Goal: Task Accomplishment & Management: Manage account settings

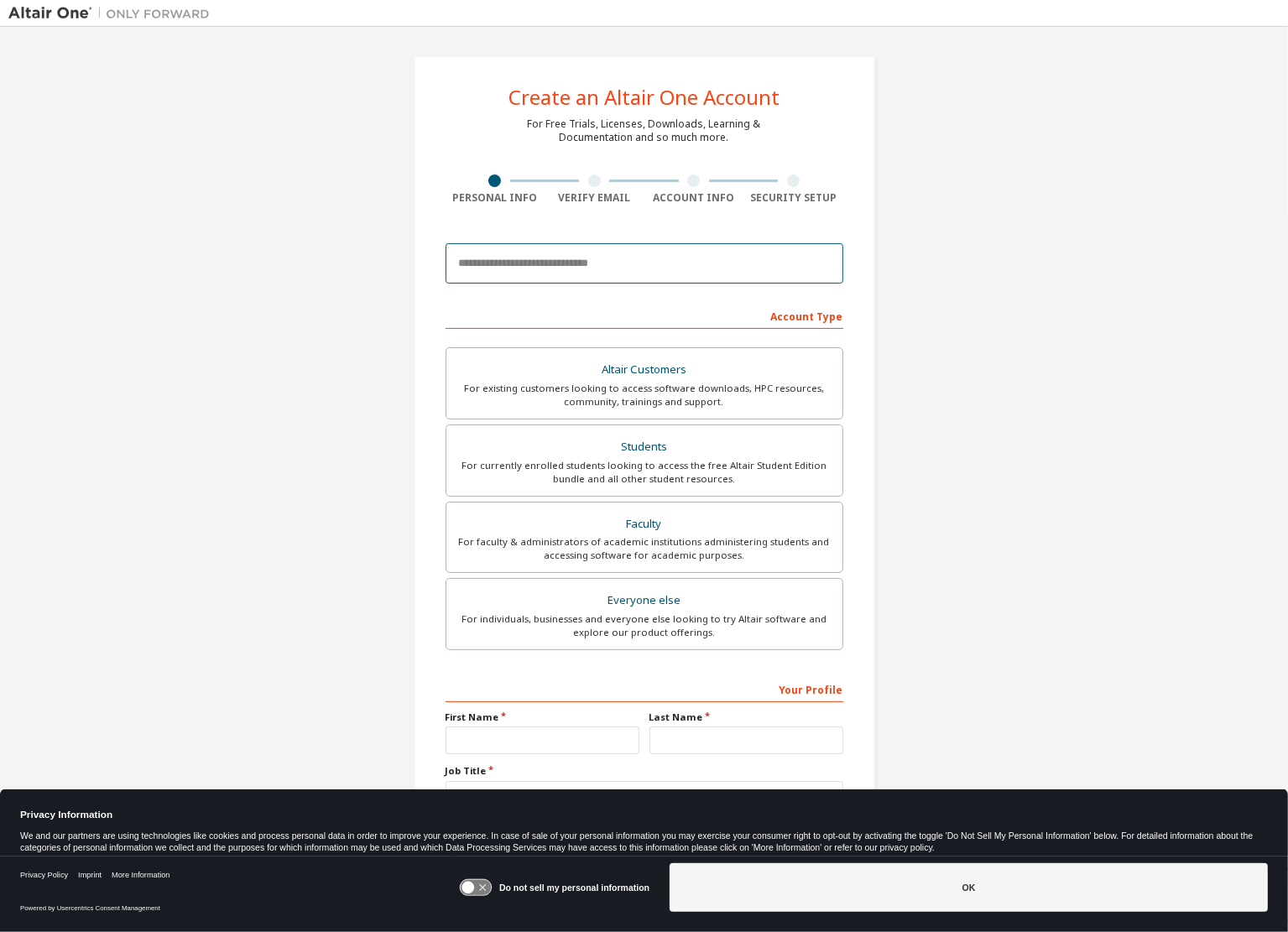
click at [594, 265] on input "email" at bounding box center [644, 264] width 398 height 40
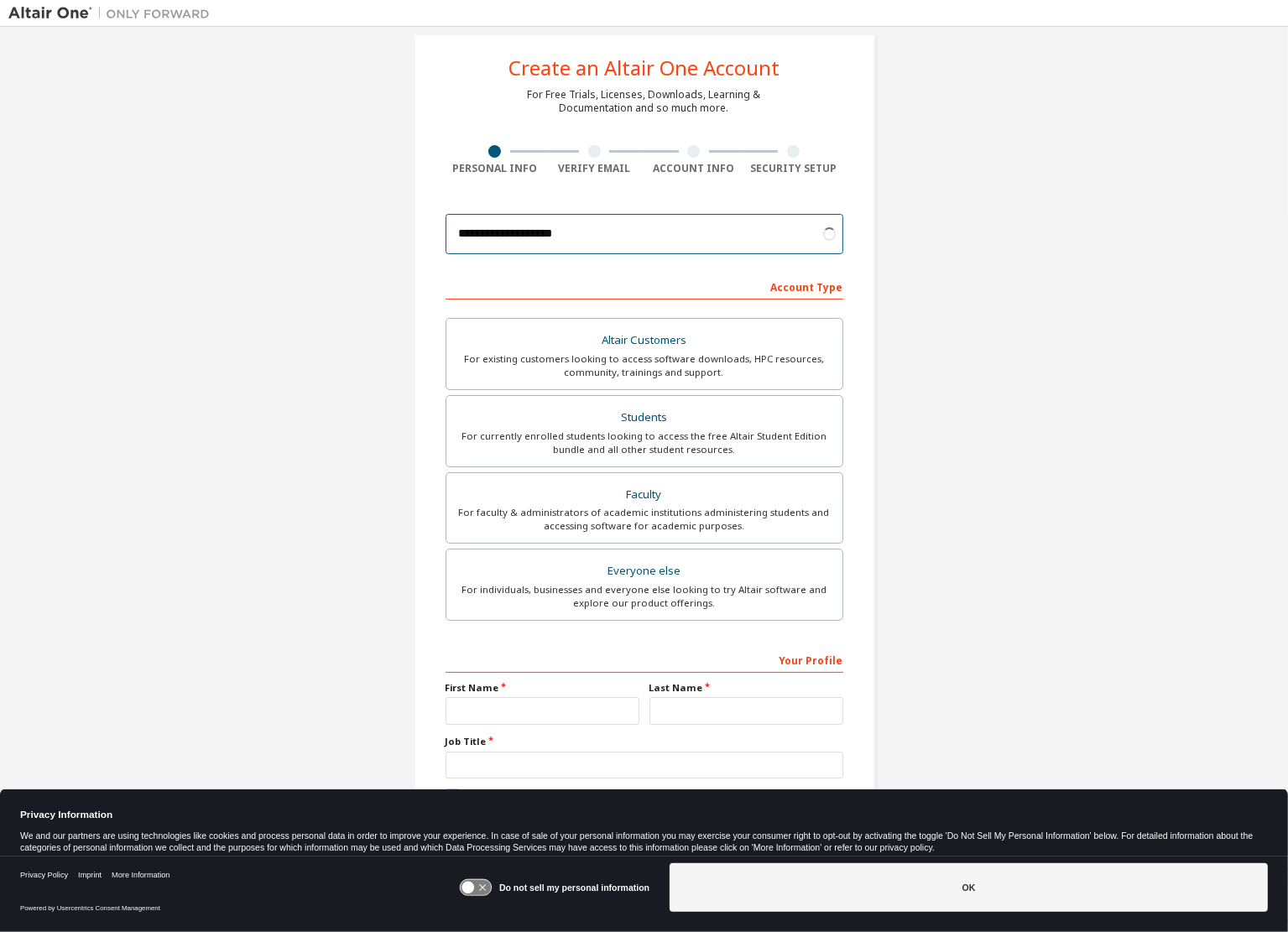
scroll to position [45, 0]
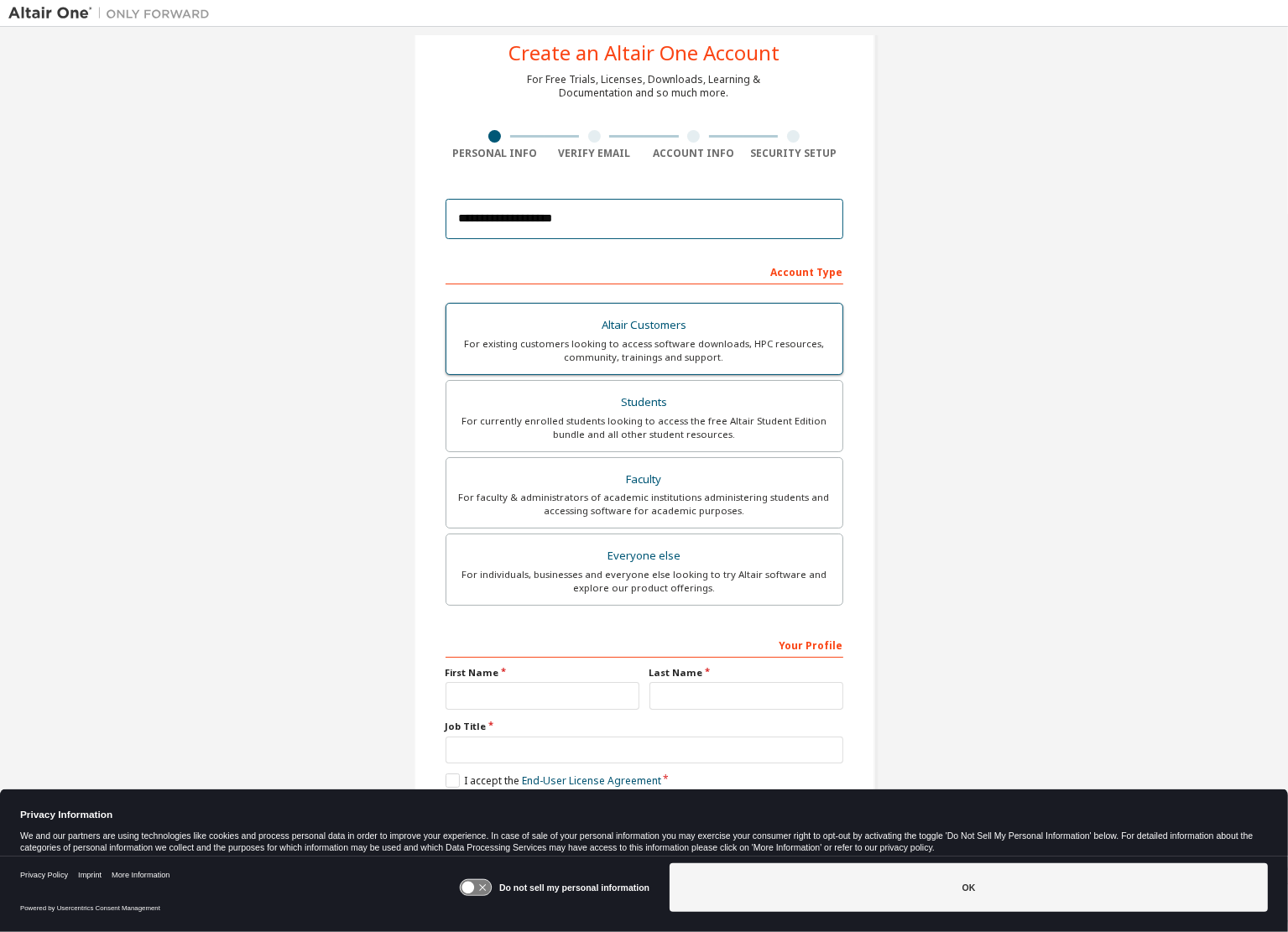
type input "**********"
click at [774, 338] on div "For existing customers looking to access software downloads, HPC resources, com…" at bounding box center [644, 351] width 375 height 27
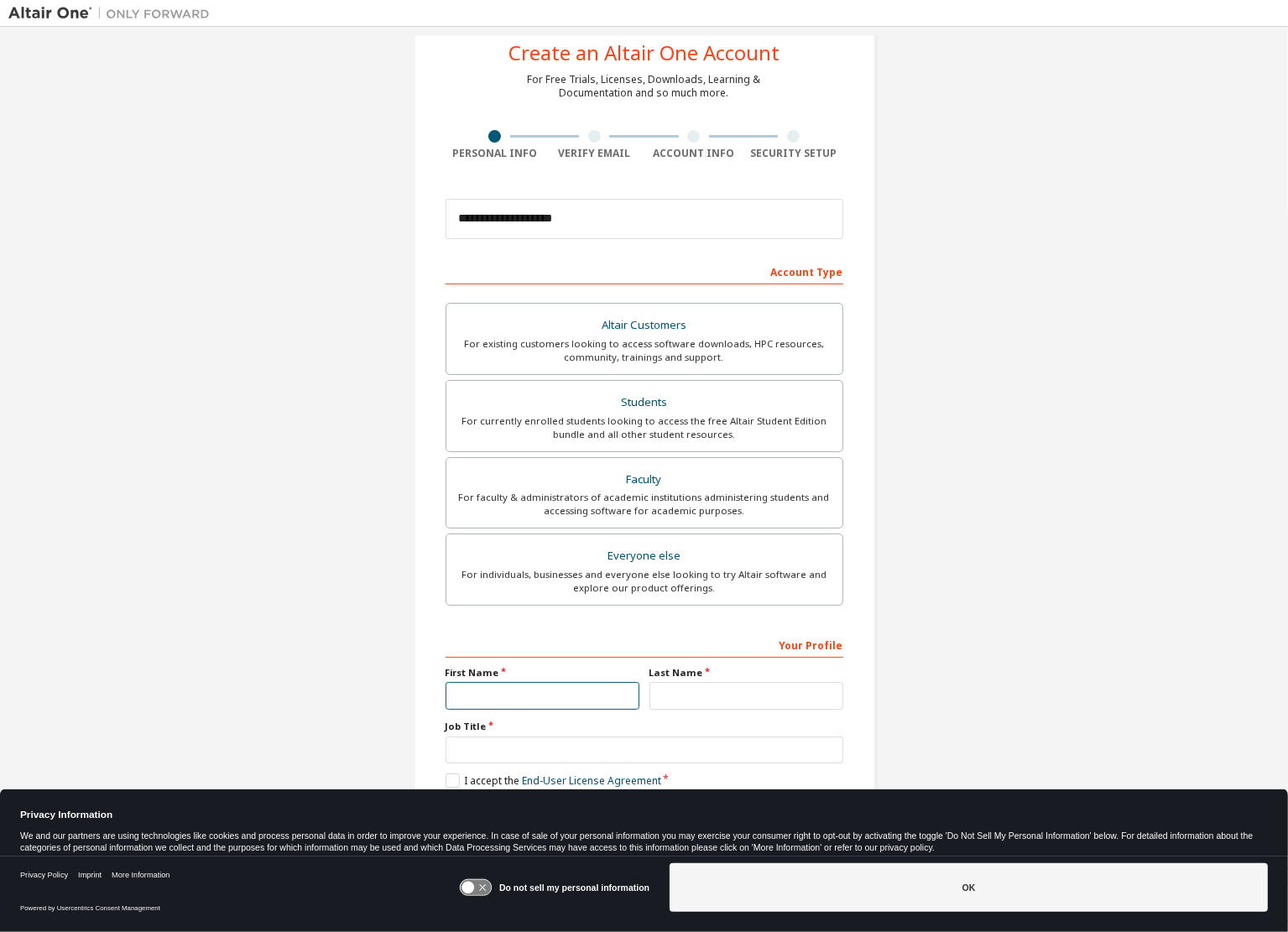
click at [552, 685] on input "text" at bounding box center [542, 696] width 193 height 27
type input "****"
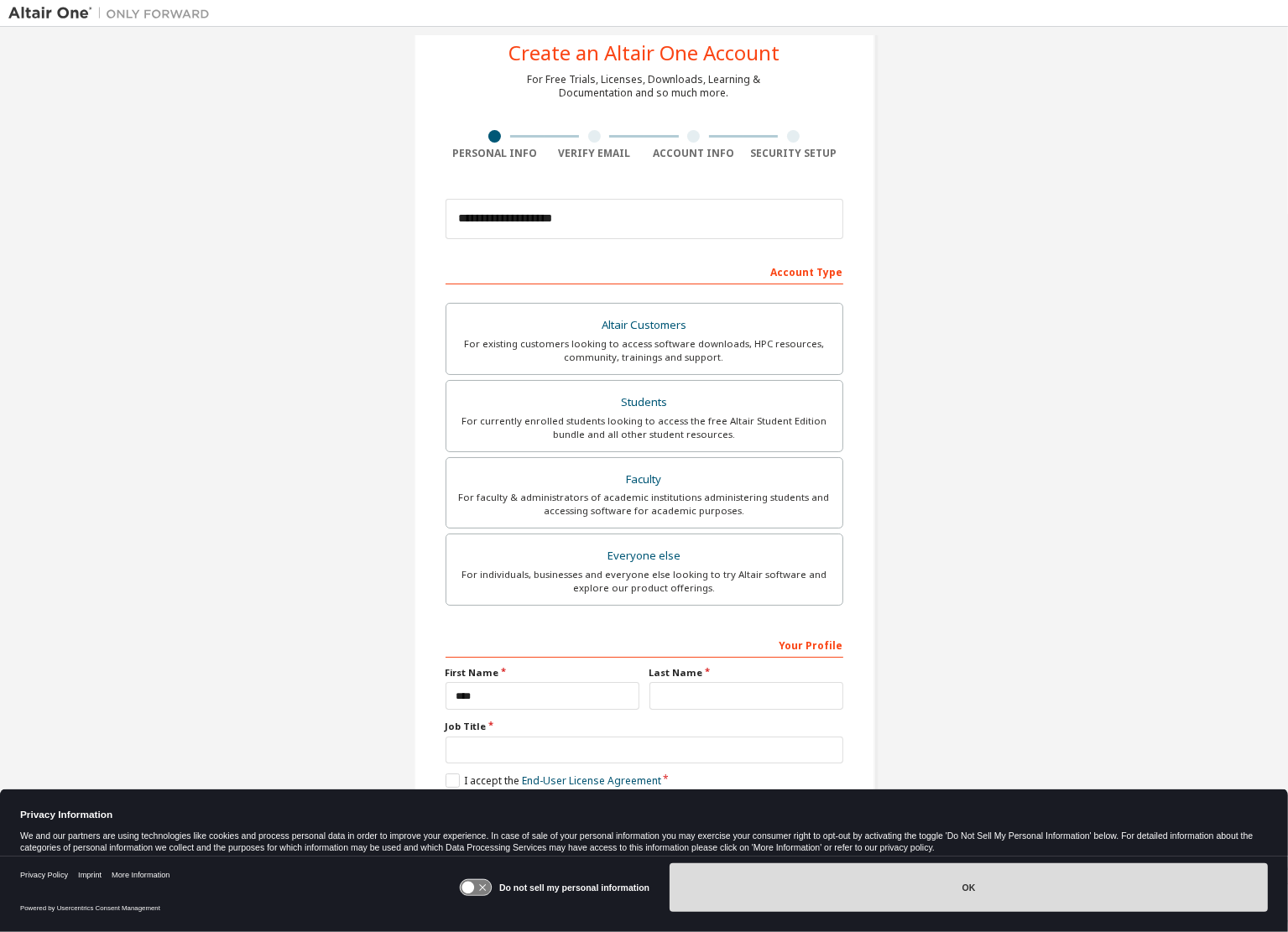
click at [907, 886] on button "OK" at bounding box center [968, 887] width 598 height 48
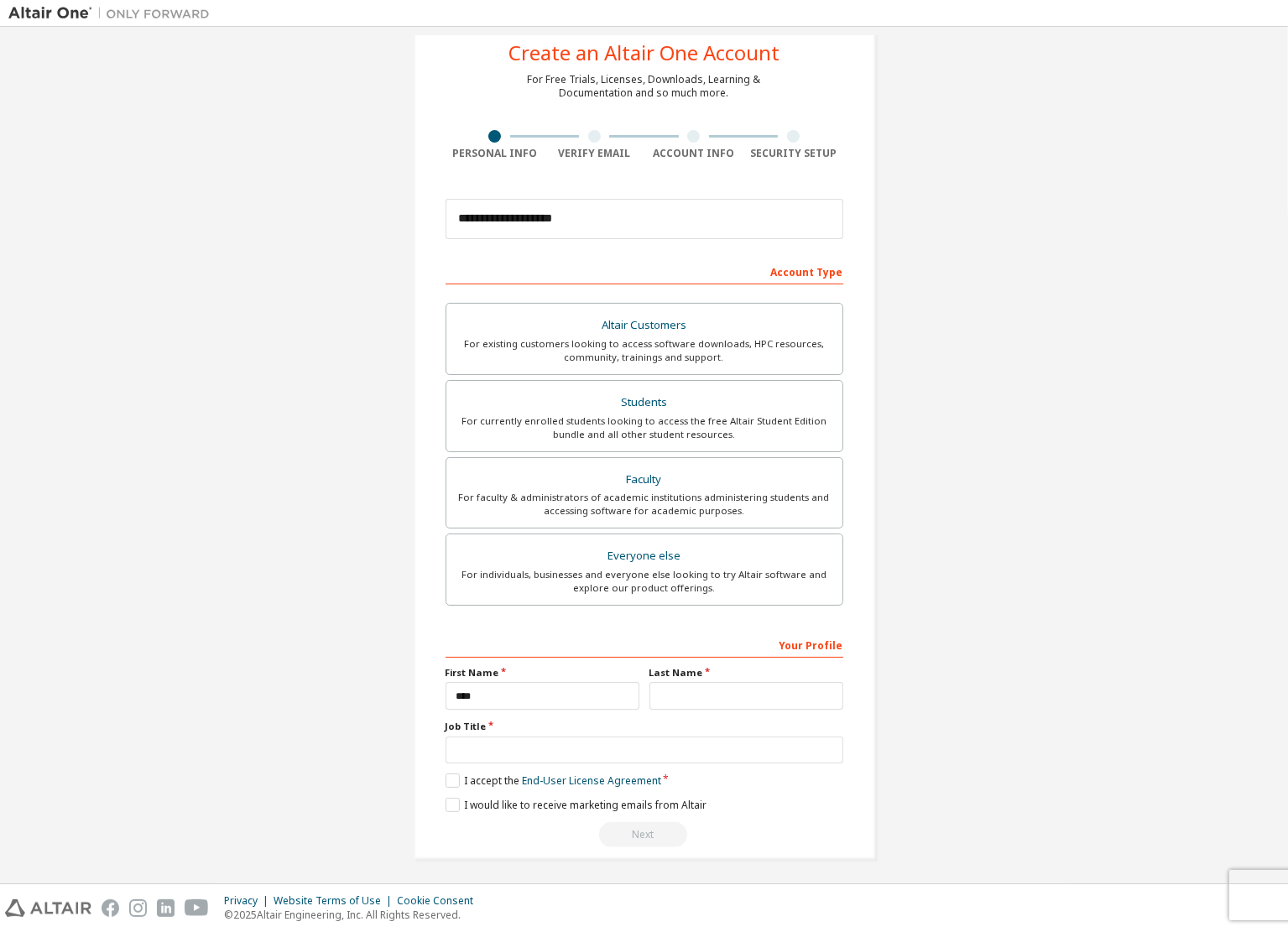
click at [803, 714] on div "Your Profile First Name **** Last Name Job Title Please provide State/Province …" at bounding box center [644, 740] width 398 height 217
click at [793, 686] on input "text" at bounding box center [746, 696] width 193 height 27
type input "***"
click at [735, 737] on input "text" at bounding box center [644, 750] width 398 height 27
type input "**********"
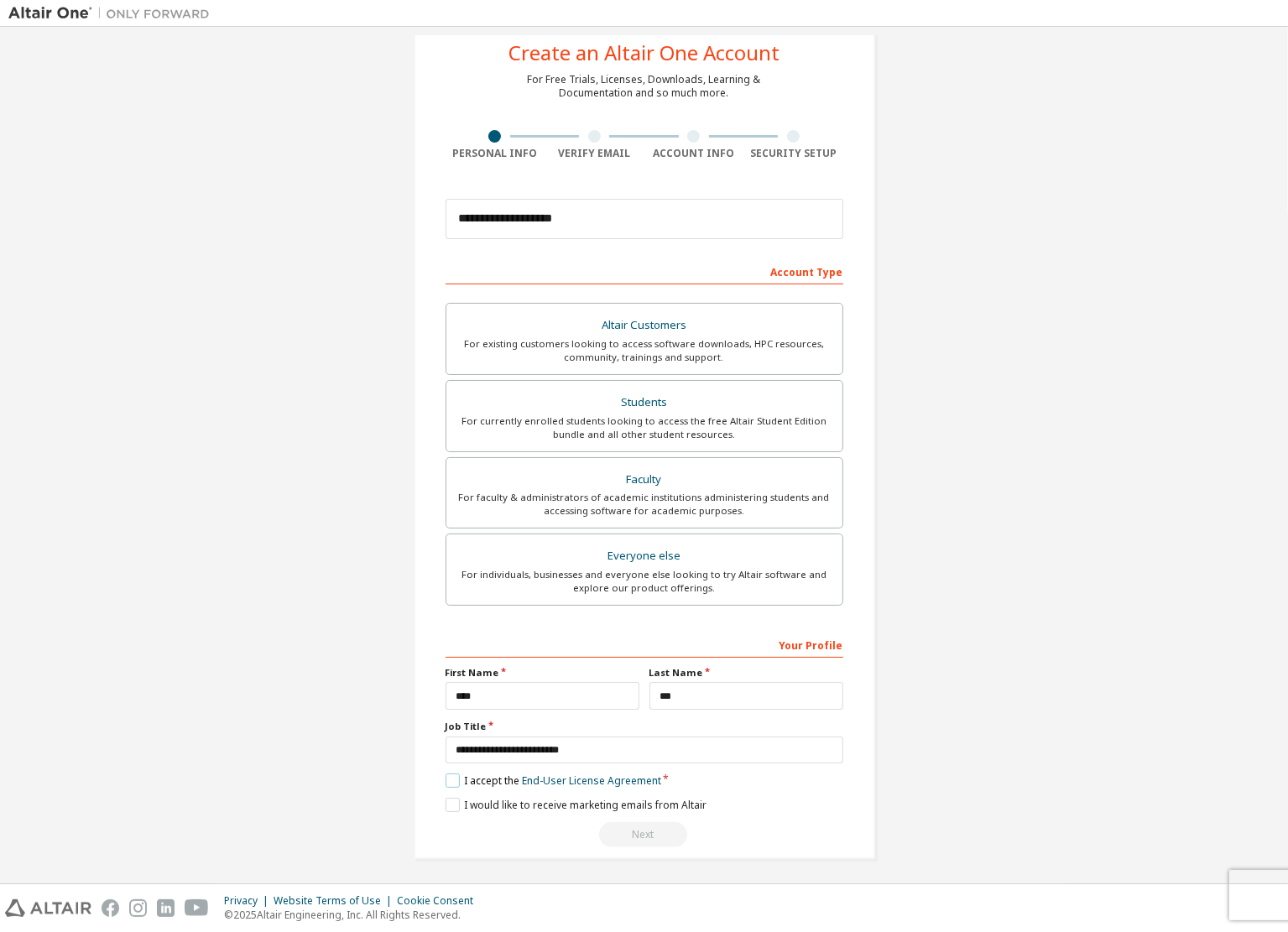
click at [463, 777] on label "I accept the End-User License Agreement" at bounding box center [553, 780] width 215 height 14
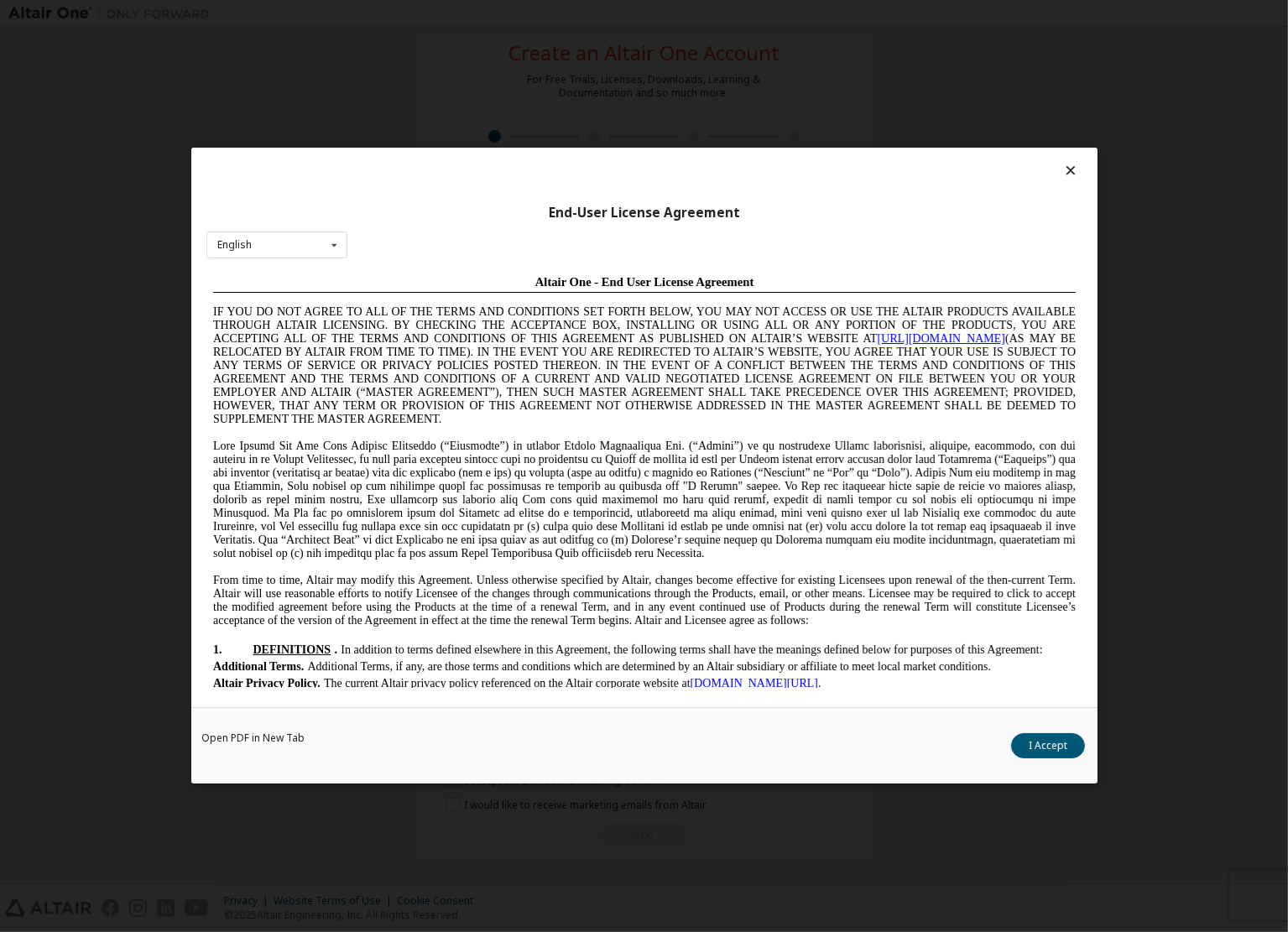
scroll to position [0, 0]
click at [1043, 748] on button "I Accept" at bounding box center [1047, 746] width 74 height 26
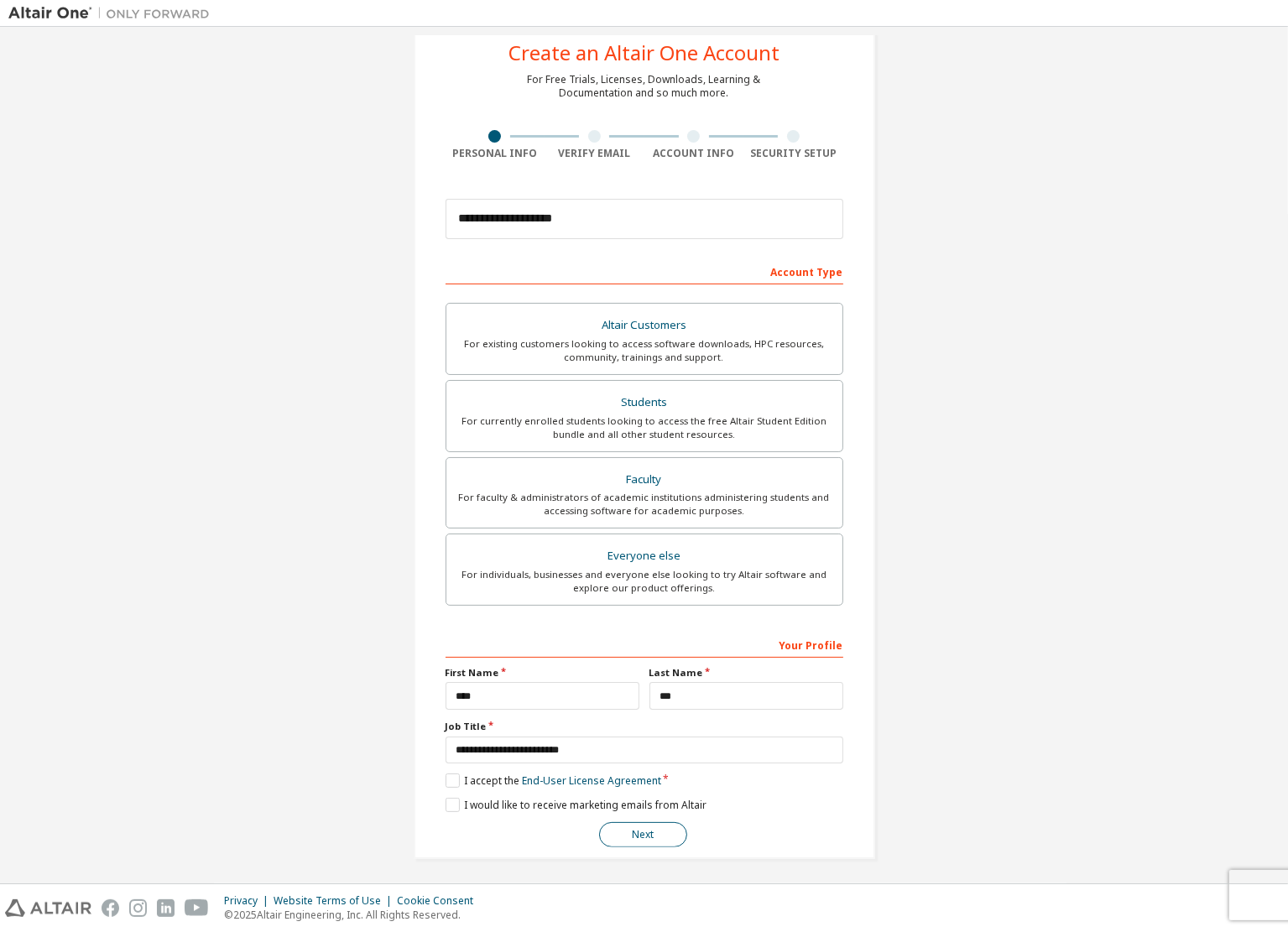
click at [661, 839] on button "Next" at bounding box center [643, 834] width 88 height 26
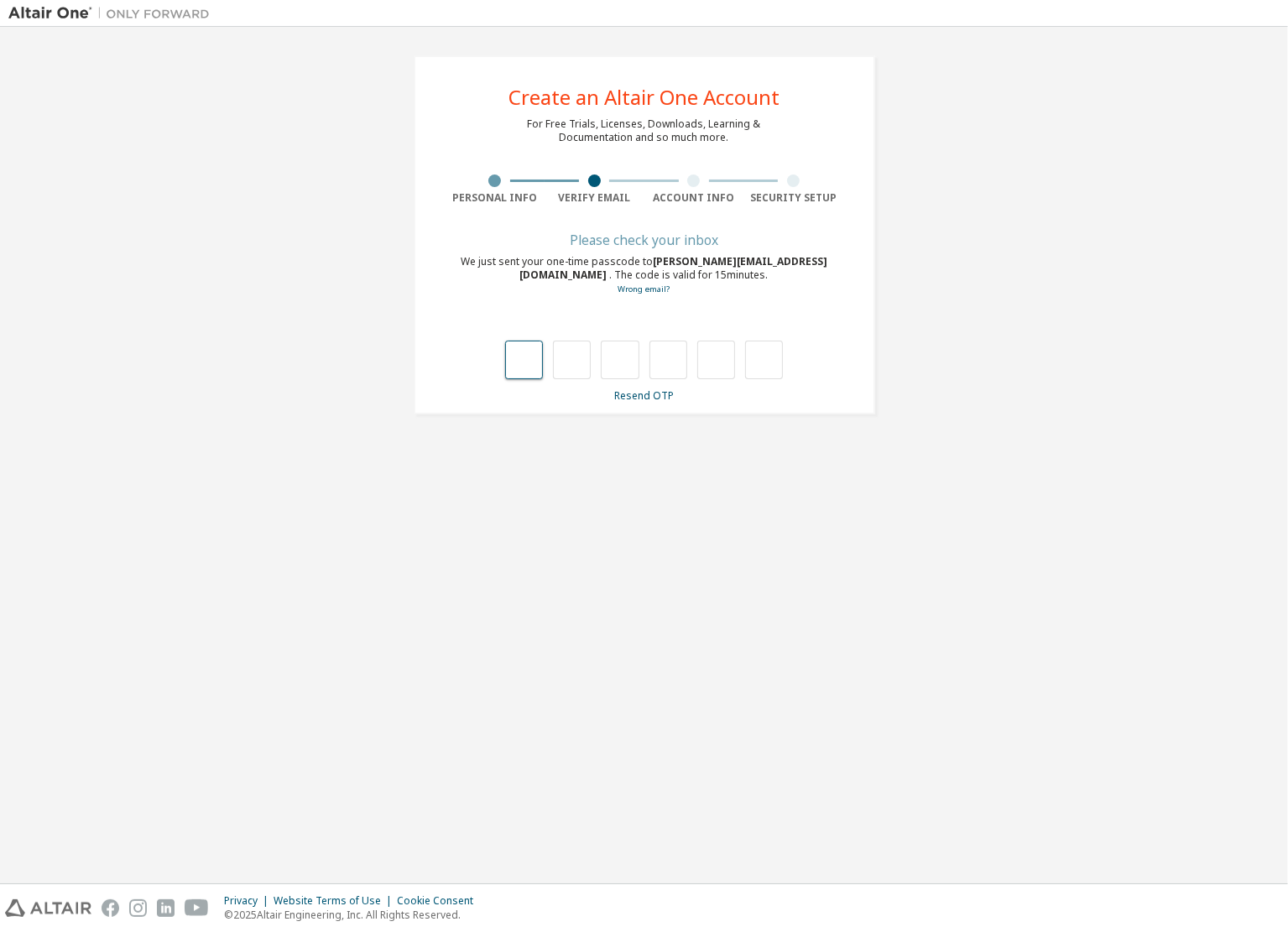
click at [540, 367] on input "text" at bounding box center [524, 359] width 38 height 39
type input "*"
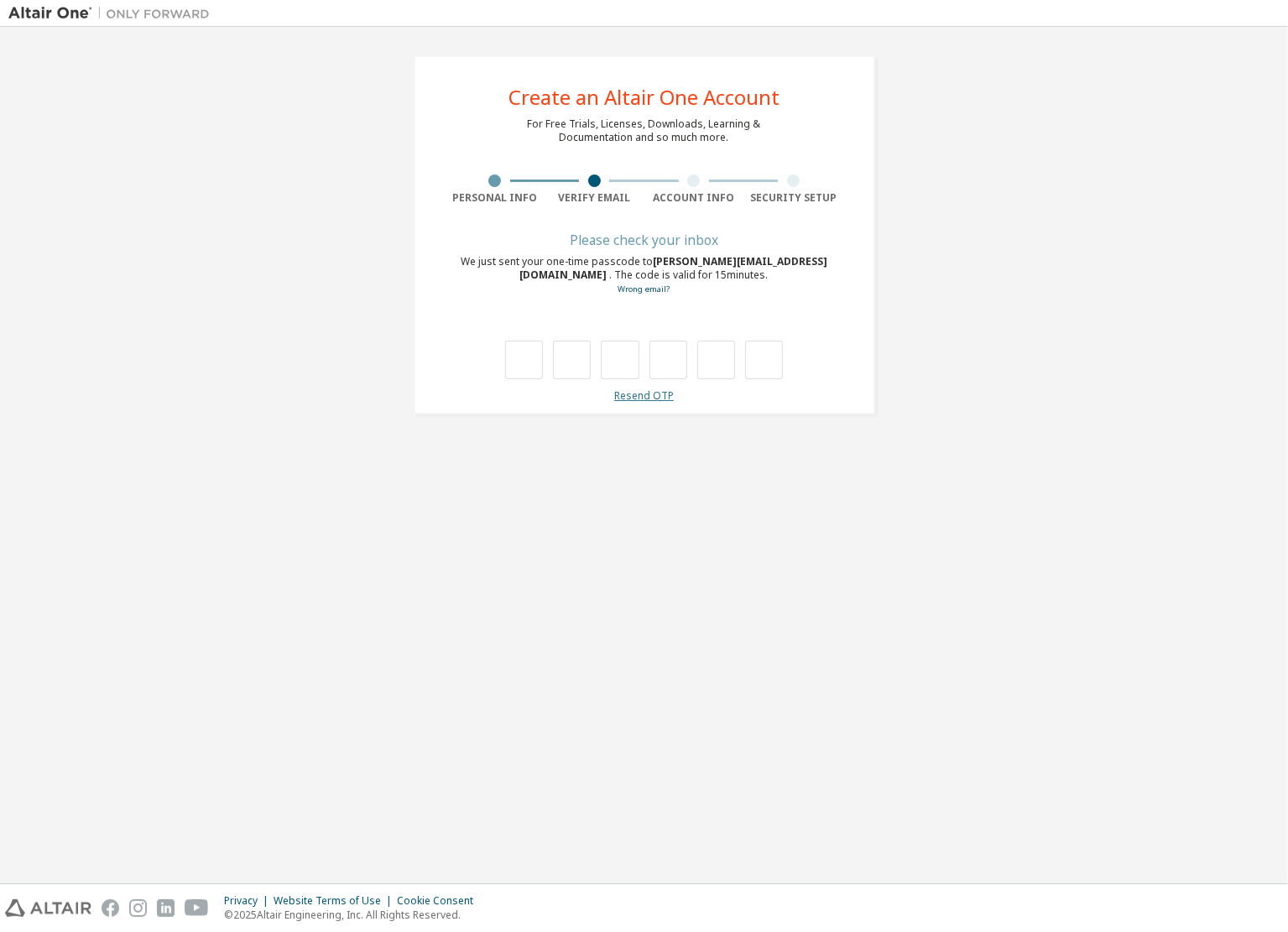
type input "*"
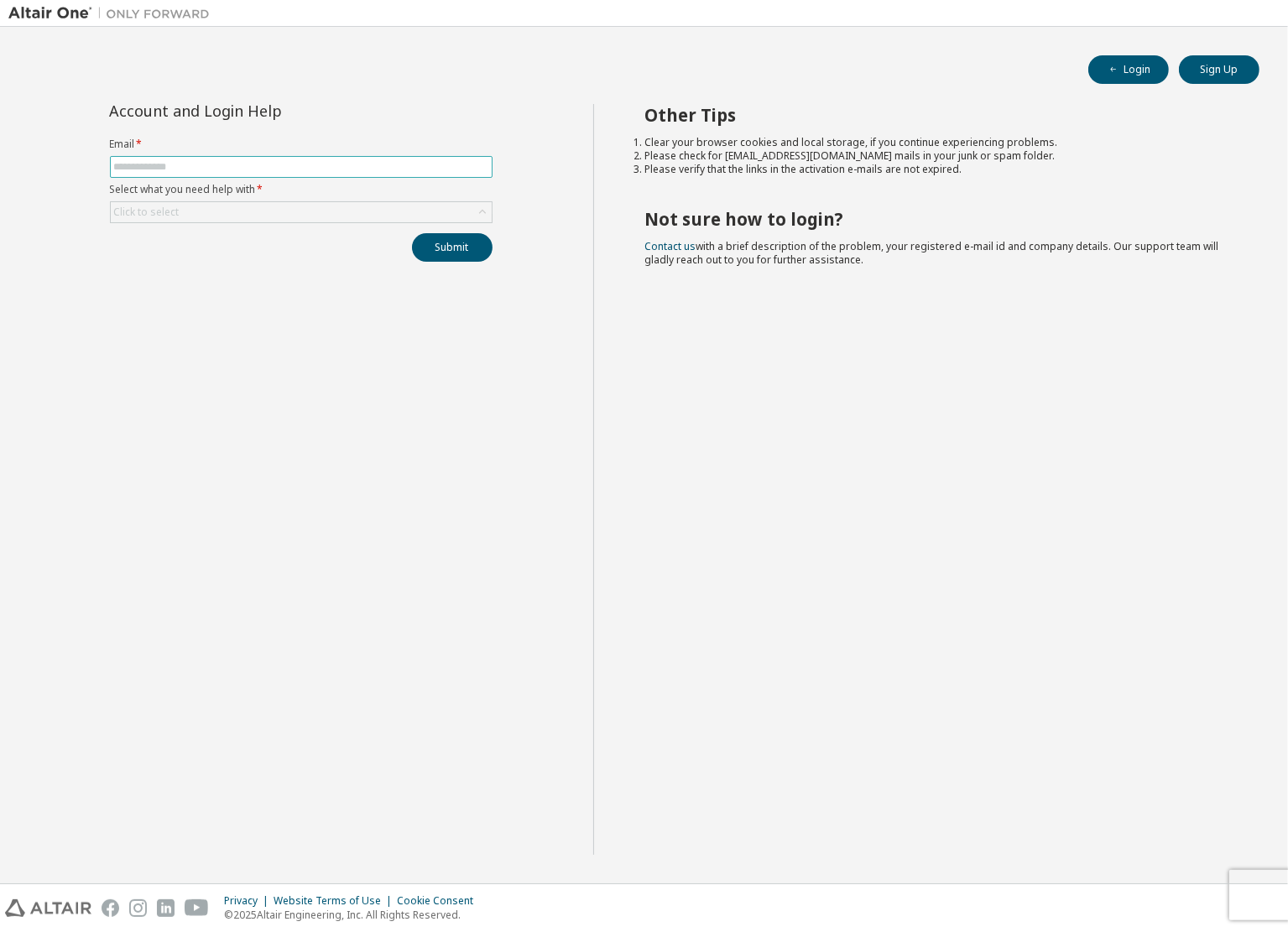
click at [302, 167] on input "text" at bounding box center [300, 167] width 374 height 13
type input "**********"
click at [426, 214] on div "Click to select" at bounding box center [301, 211] width 381 height 20
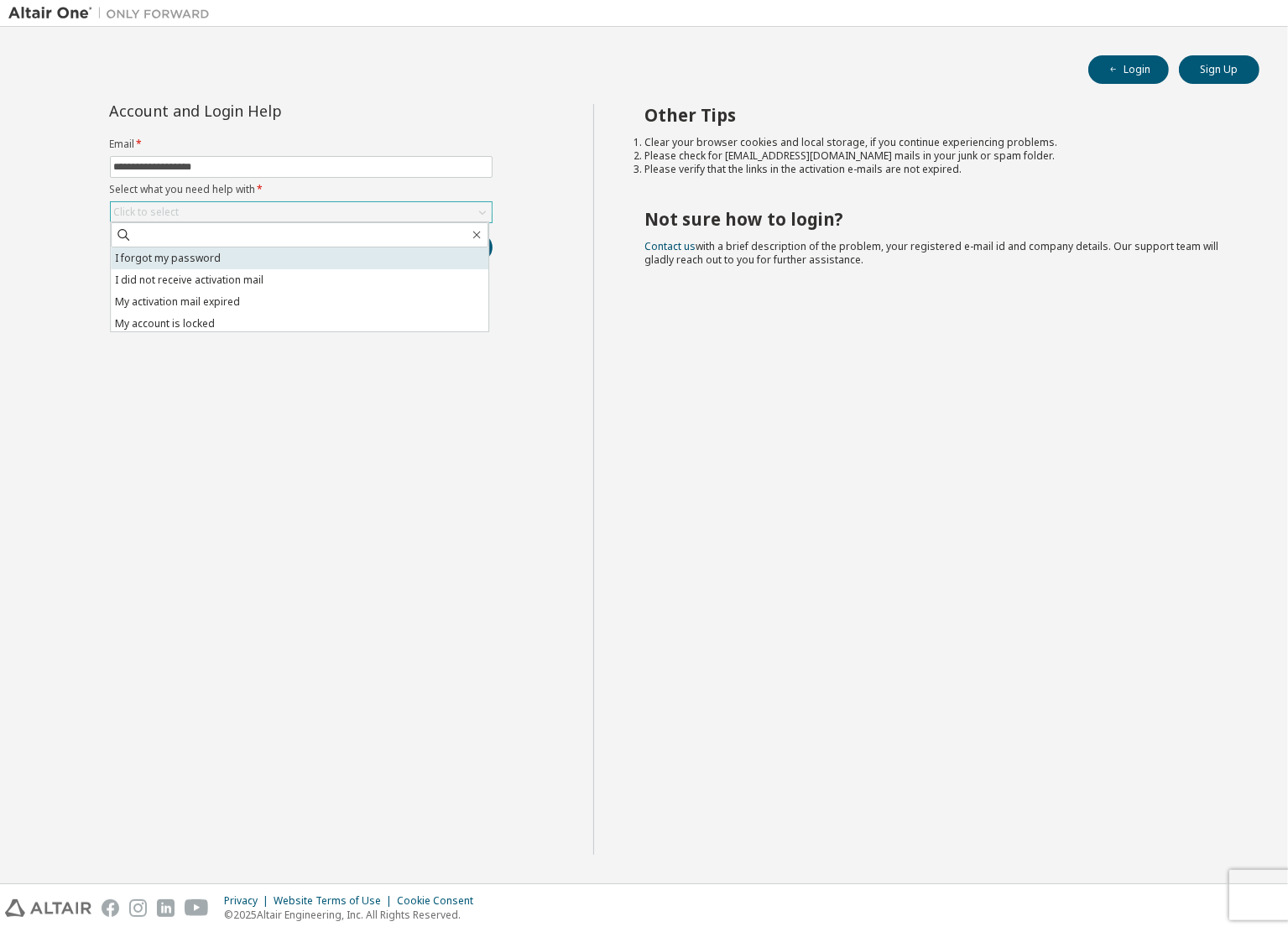
click at [225, 260] on li "I forgot my password" at bounding box center [299, 258] width 377 height 22
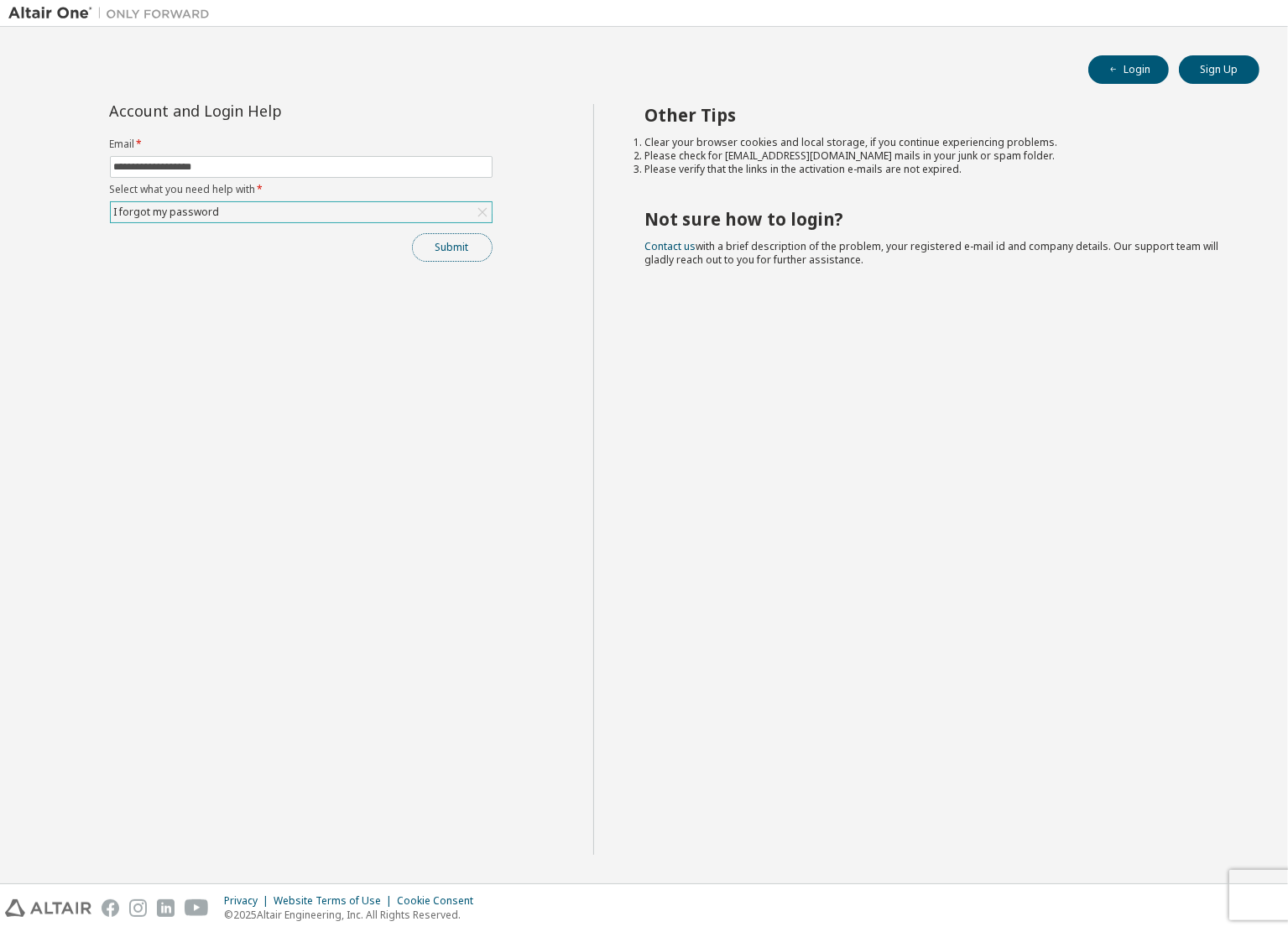
click at [426, 246] on button "Submit" at bounding box center [452, 247] width 81 height 28
click at [420, 245] on button "Submit" at bounding box center [452, 247] width 81 height 28
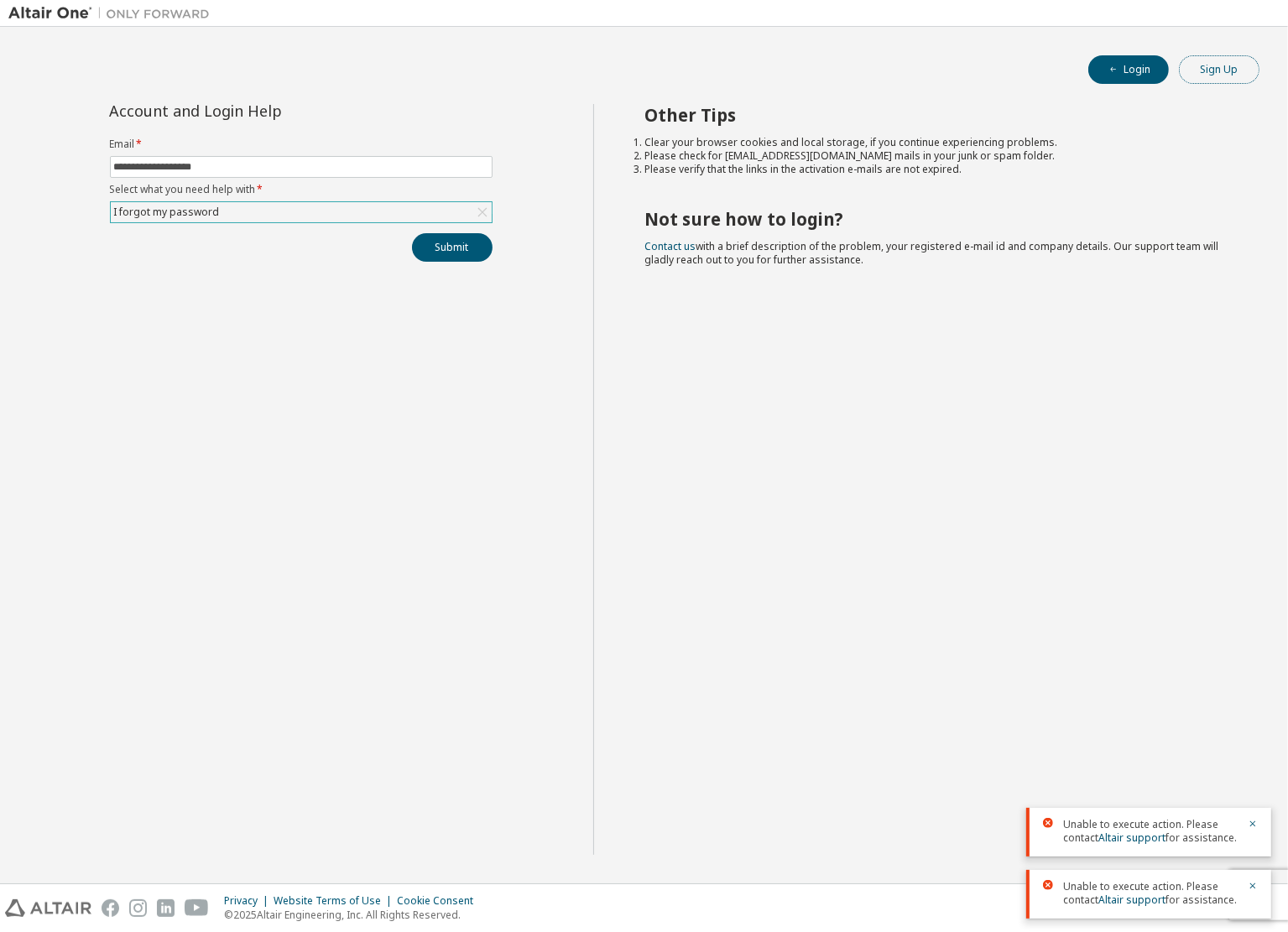
click at [1231, 63] on button "Sign Up" at bounding box center [1218, 69] width 81 height 28
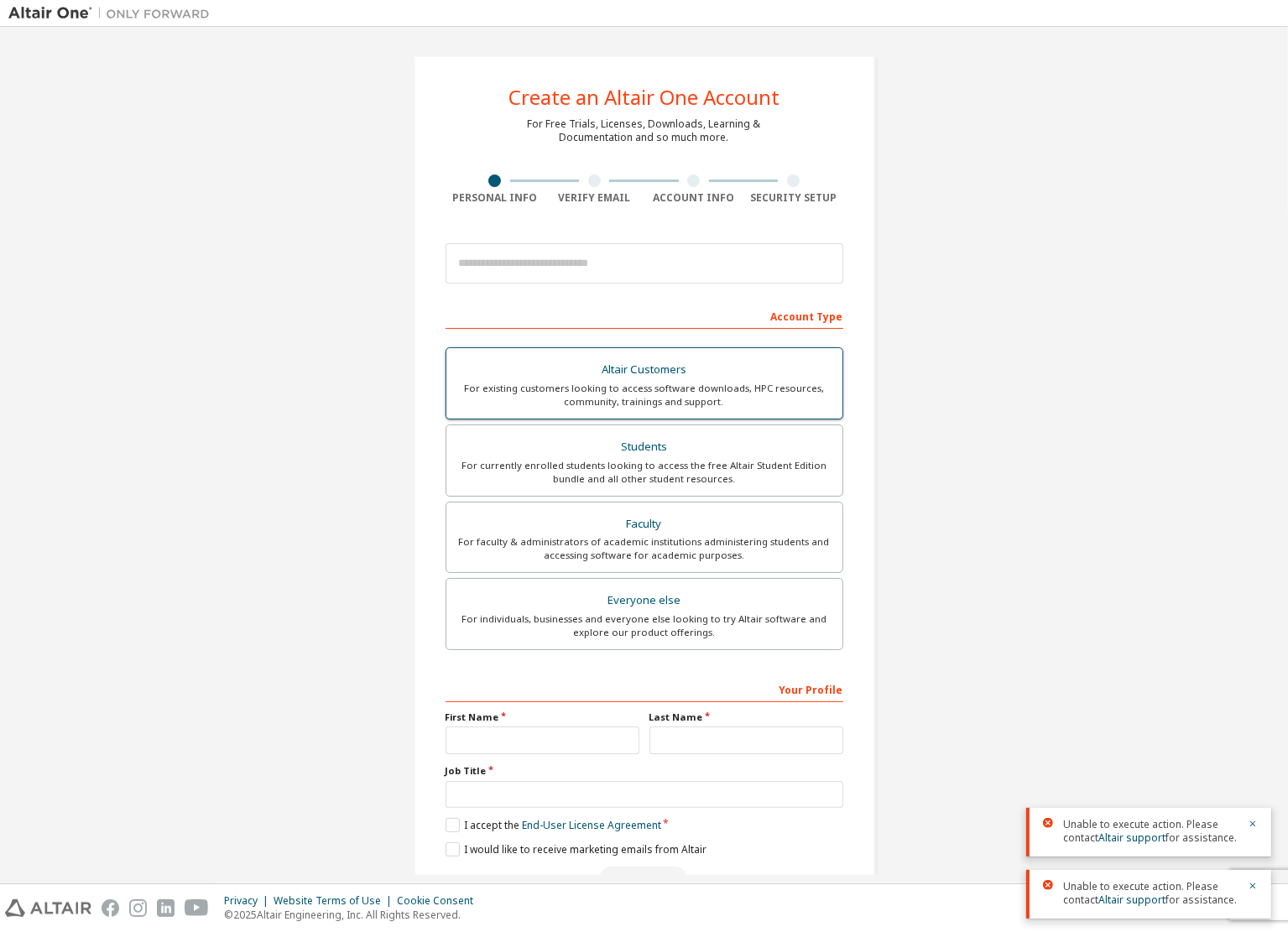
click at [641, 375] on div "Altair Customers" at bounding box center [644, 370] width 375 height 24
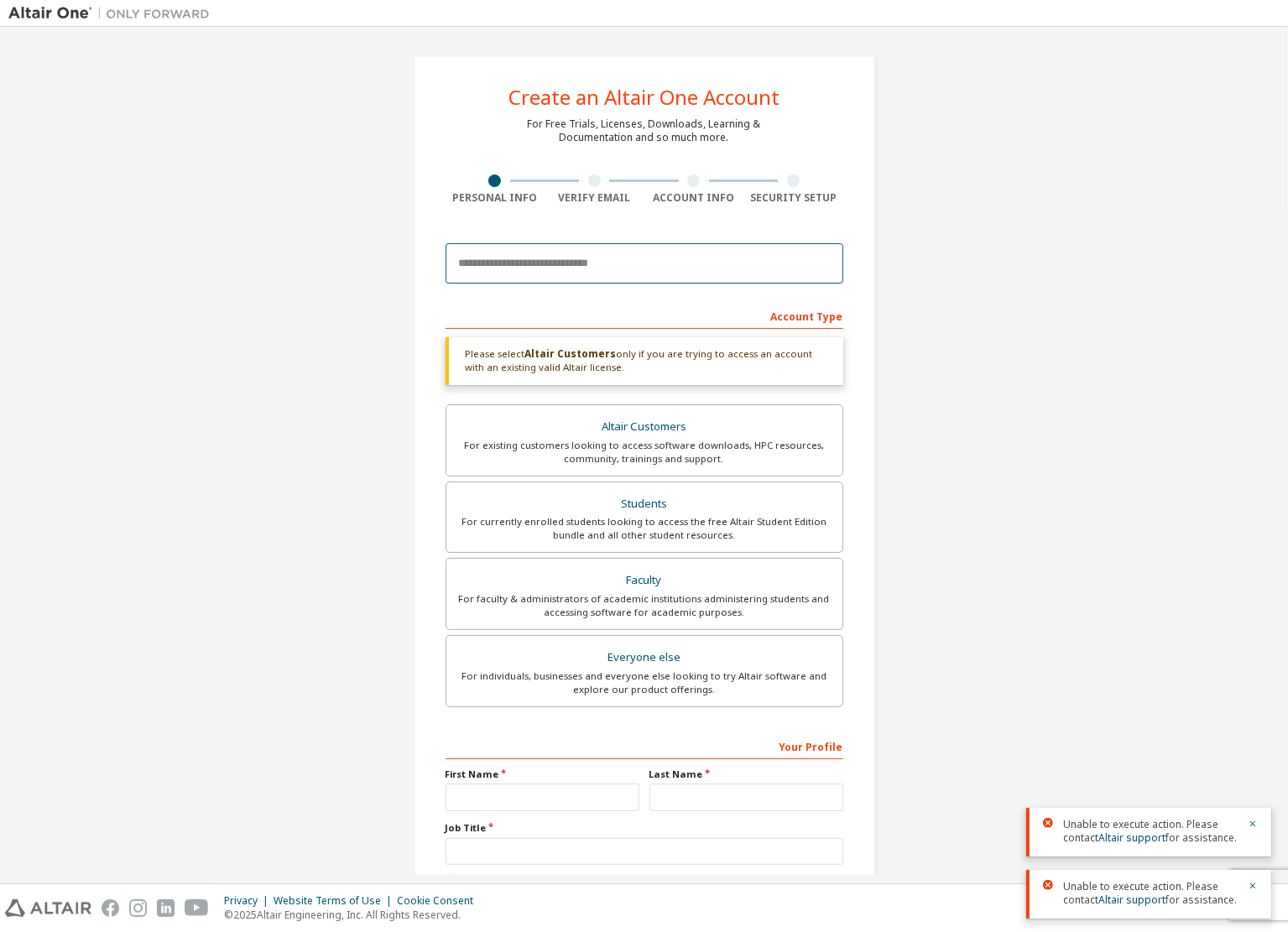
click at [663, 273] on input "email" at bounding box center [644, 264] width 398 height 40
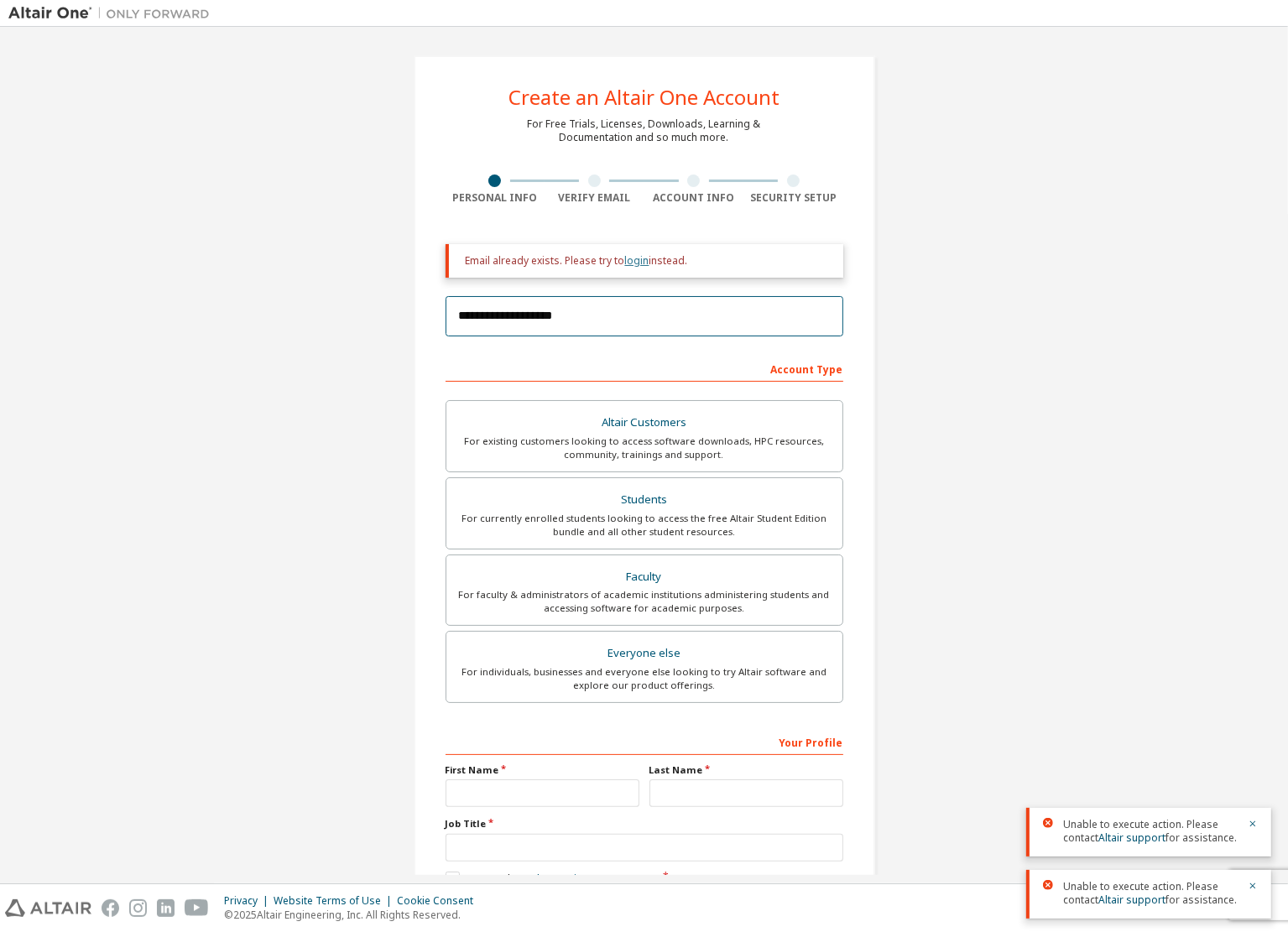
type input "**********"
click at [634, 259] on link "login" at bounding box center [637, 260] width 25 height 14
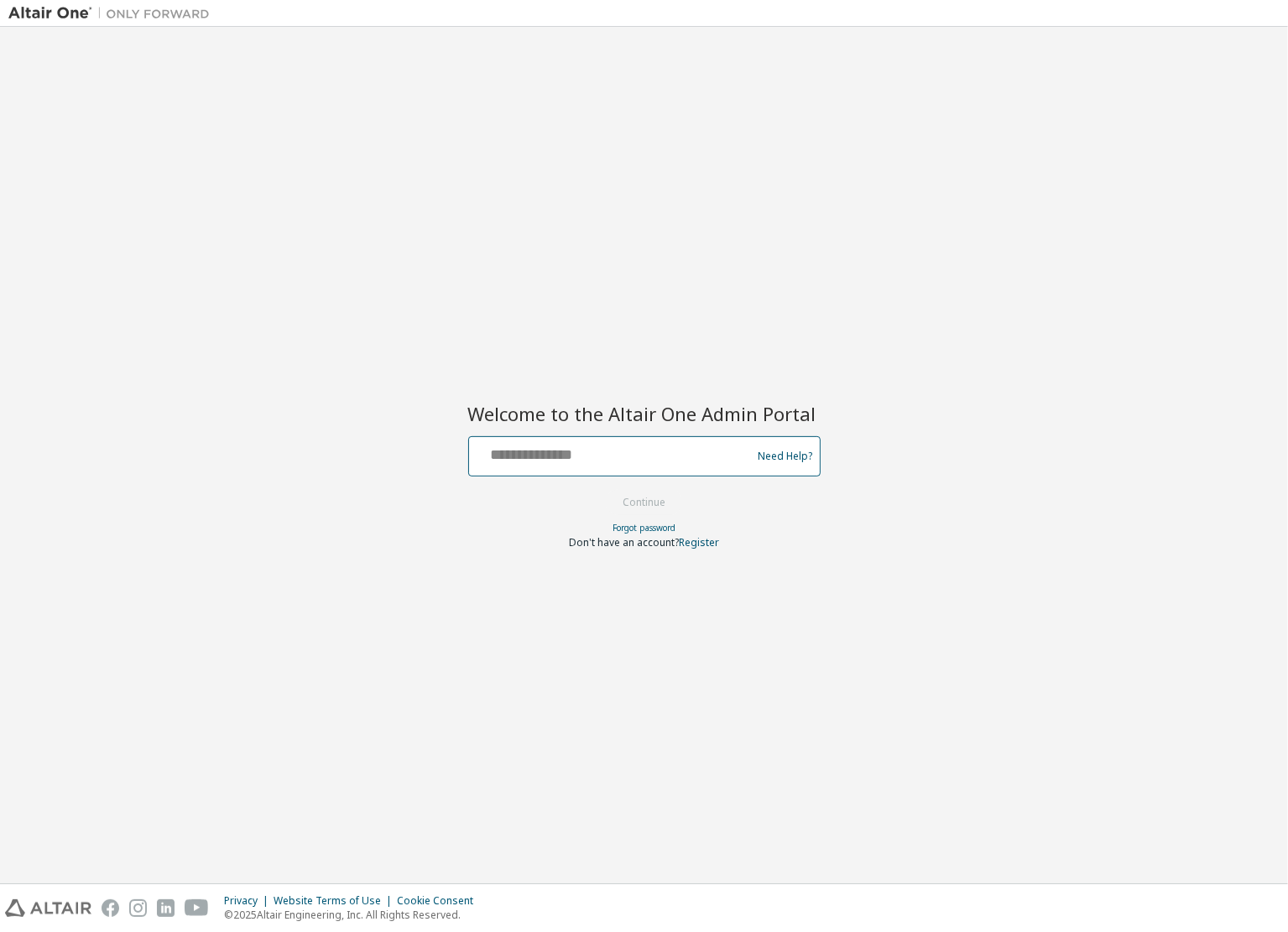
click at [599, 448] on input "text" at bounding box center [612, 453] width 274 height 25
type input "**********"
click at [605, 490] on button "Continue" at bounding box center [644, 503] width 78 height 26
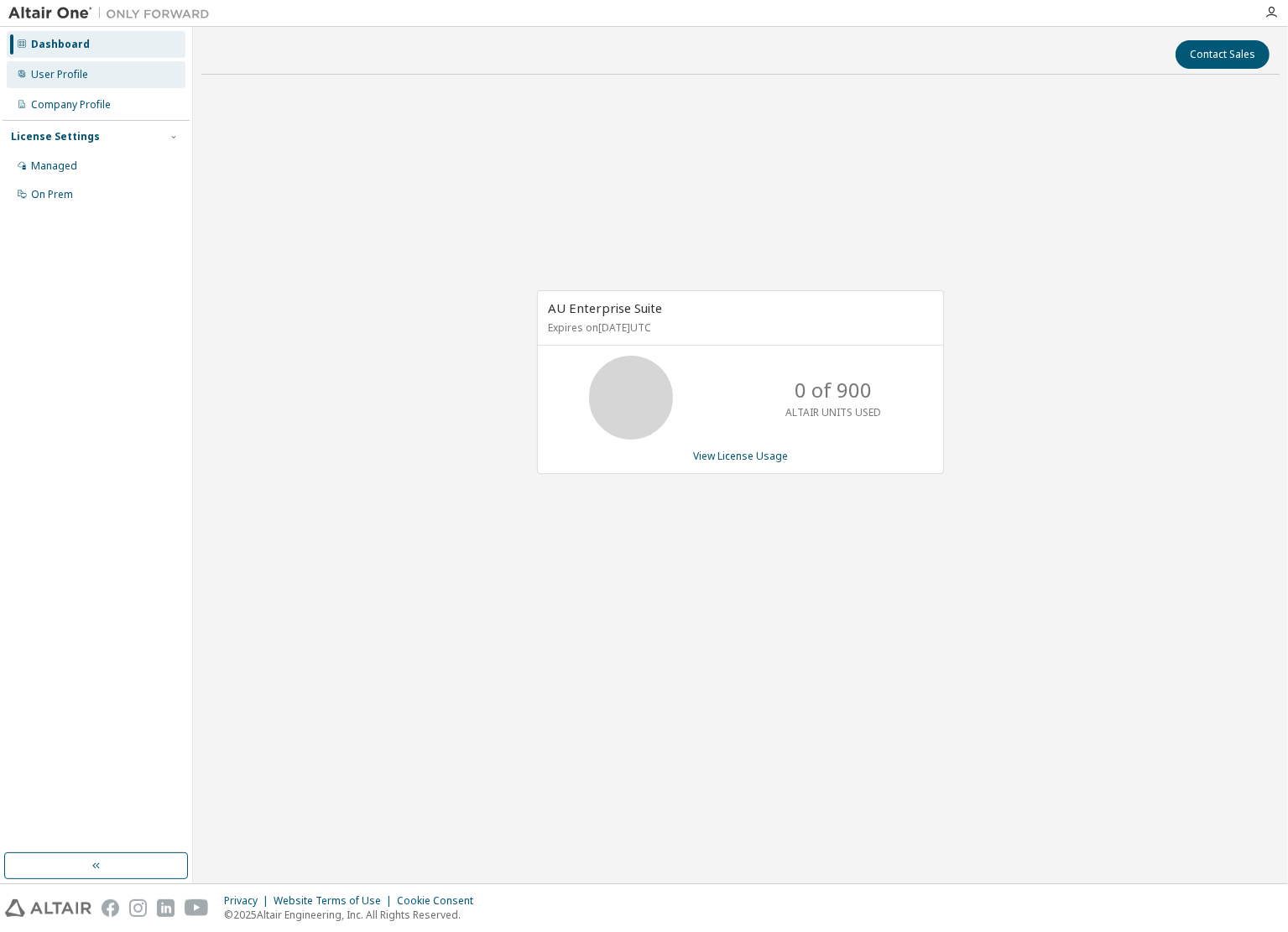
click at [40, 87] on div "User Profile" at bounding box center [96, 75] width 179 height 27
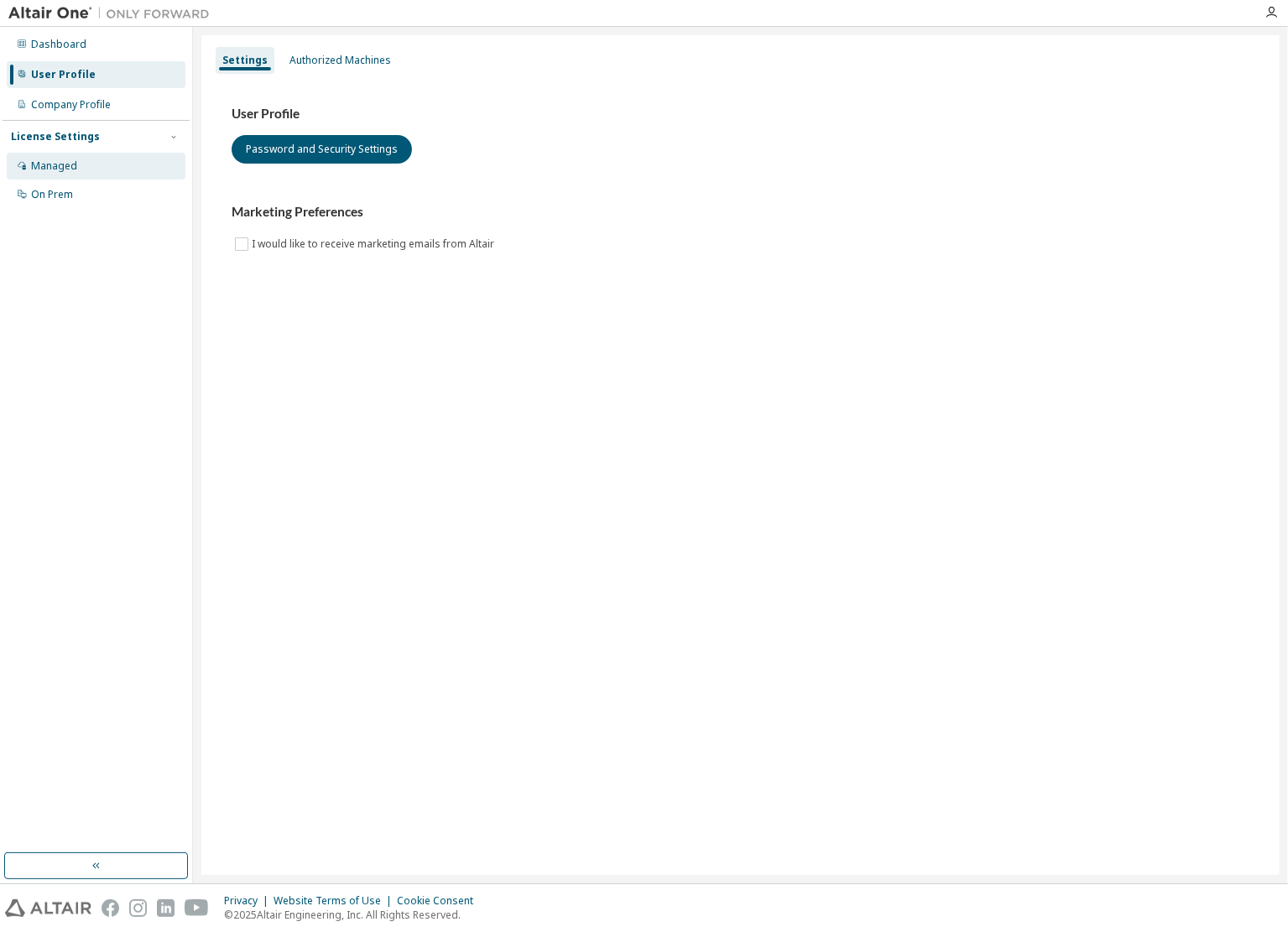
click at [84, 163] on div "Managed" at bounding box center [96, 166] width 179 height 27
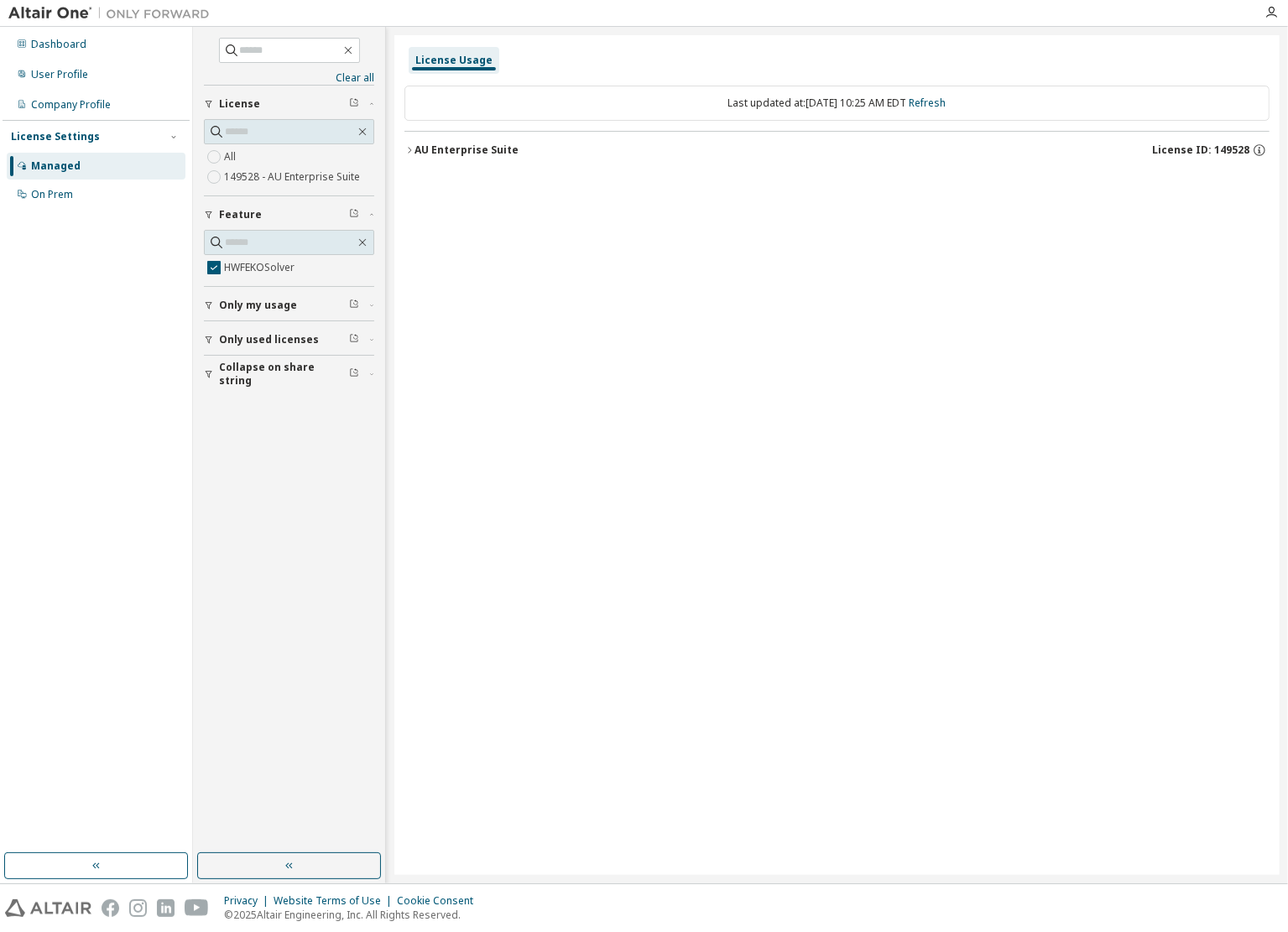
click at [483, 156] on div "AU Enterprise Suite License ID: 149528" at bounding box center [842, 150] width 855 height 15
click at [239, 177] on label "149528 - AU Enterprise Suite" at bounding box center [293, 176] width 139 height 20
click at [477, 155] on div "AU Enterprise Suite" at bounding box center [466, 150] width 104 height 13
click at [1259, 148] on icon "button" at bounding box center [1260, 148] width 2 height 2
click at [952, 210] on div "Last updated at: [DATE] 10:25 AM EDT Refresh AU Enterprise Suite License ID: 14…" at bounding box center [837, 148] width 864 height 144
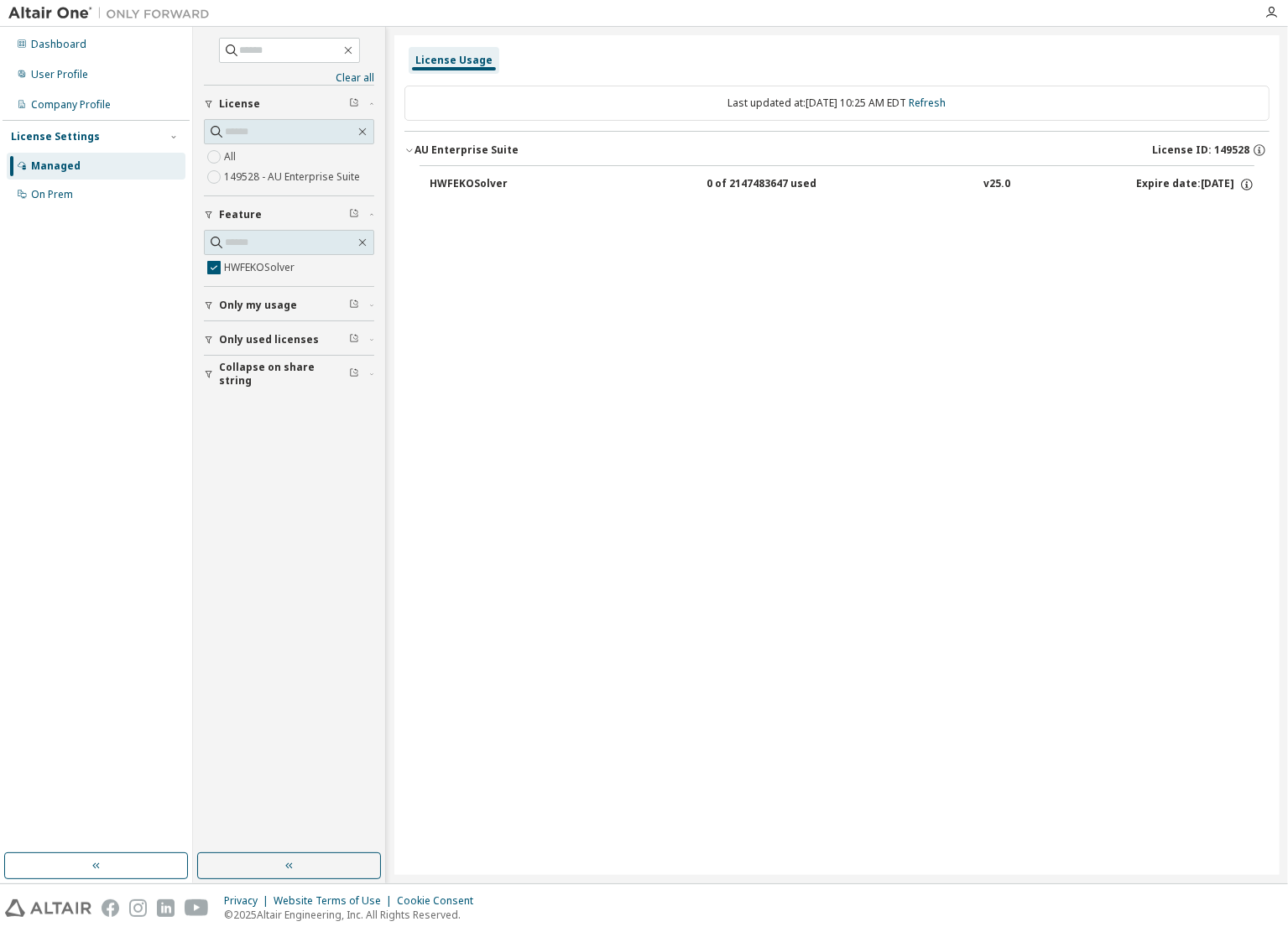
click at [1228, 151] on span "License ID: 149528" at bounding box center [1200, 150] width 98 height 13
click at [1149, 175] on button "HWFEKOSolver 0 of 2147483647 used v25.0 Expire date: [DATE]" at bounding box center [842, 184] width 825 height 37
click at [1247, 184] on icon "button" at bounding box center [1246, 185] width 15 height 15
click at [1017, 190] on div "HWFEKOSolver 0 of 2147483647 used v25.0 Expire date: [DATE]" at bounding box center [842, 185] width 825 height 15
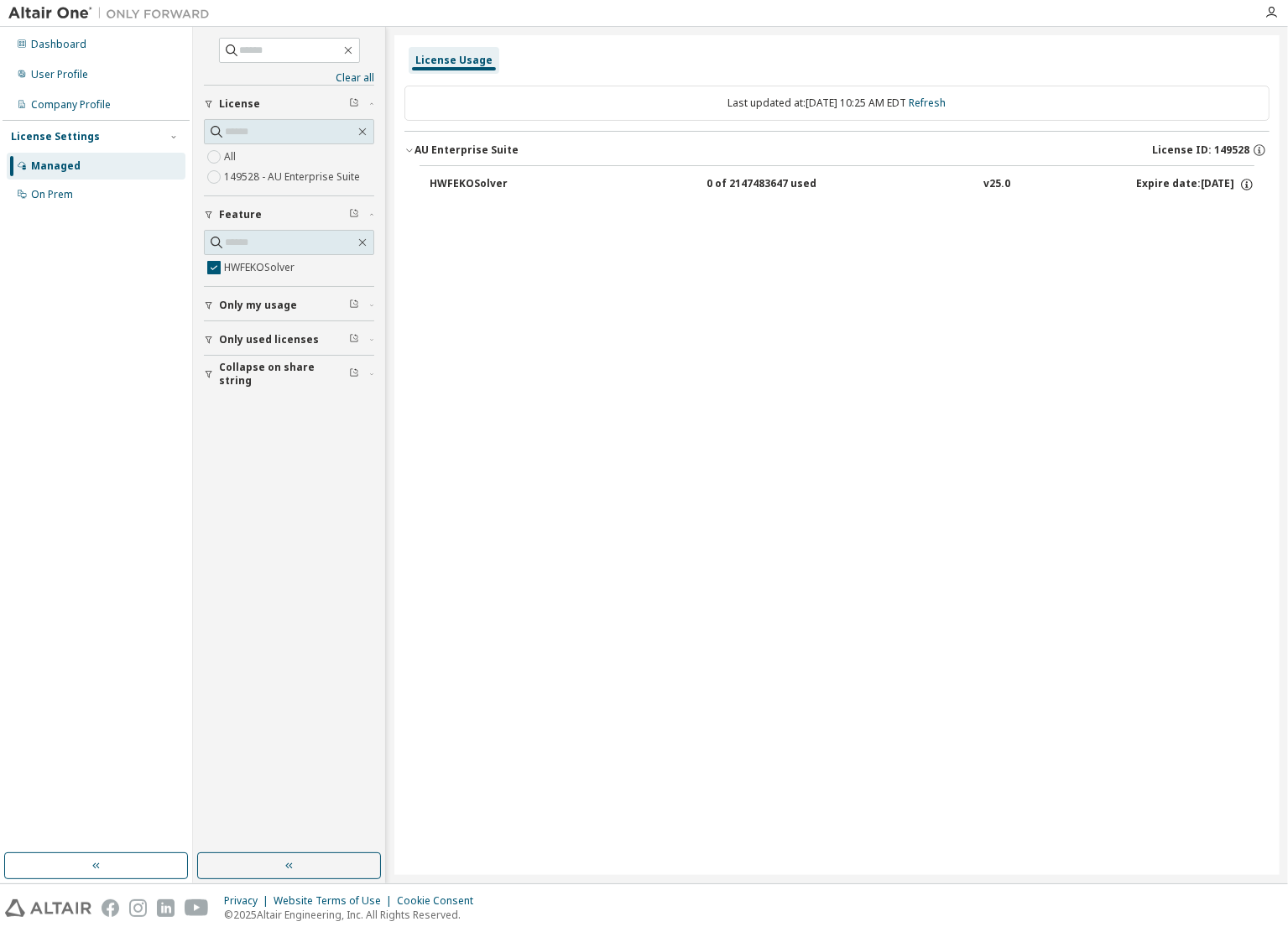
click at [782, 181] on div "0 of 2147483647 used" at bounding box center [781, 185] width 151 height 15
click at [99, 83] on div "User Profile" at bounding box center [96, 75] width 179 height 27
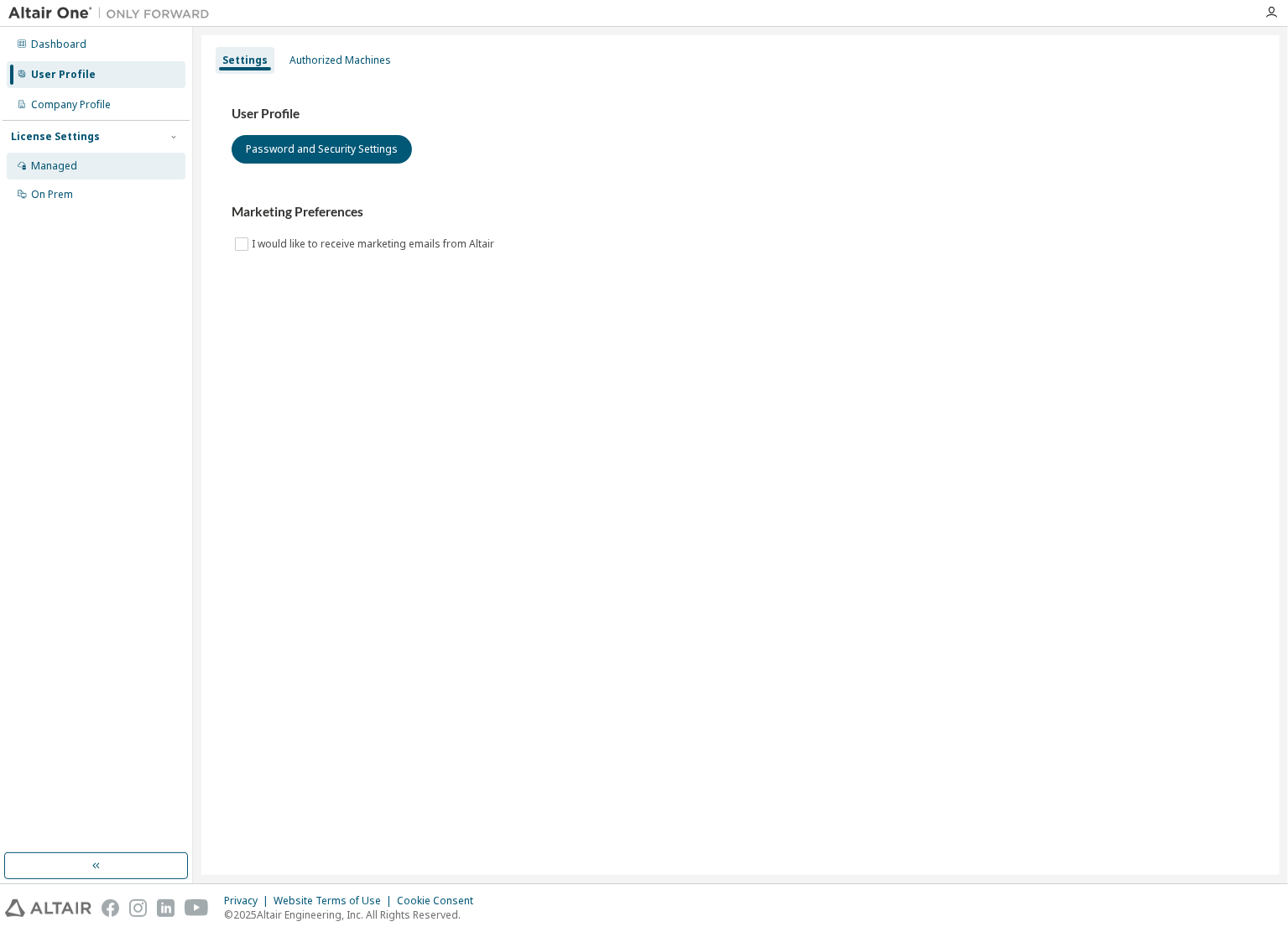
click at [96, 163] on div "Managed" at bounding box center [96, 166] width 179 height 27
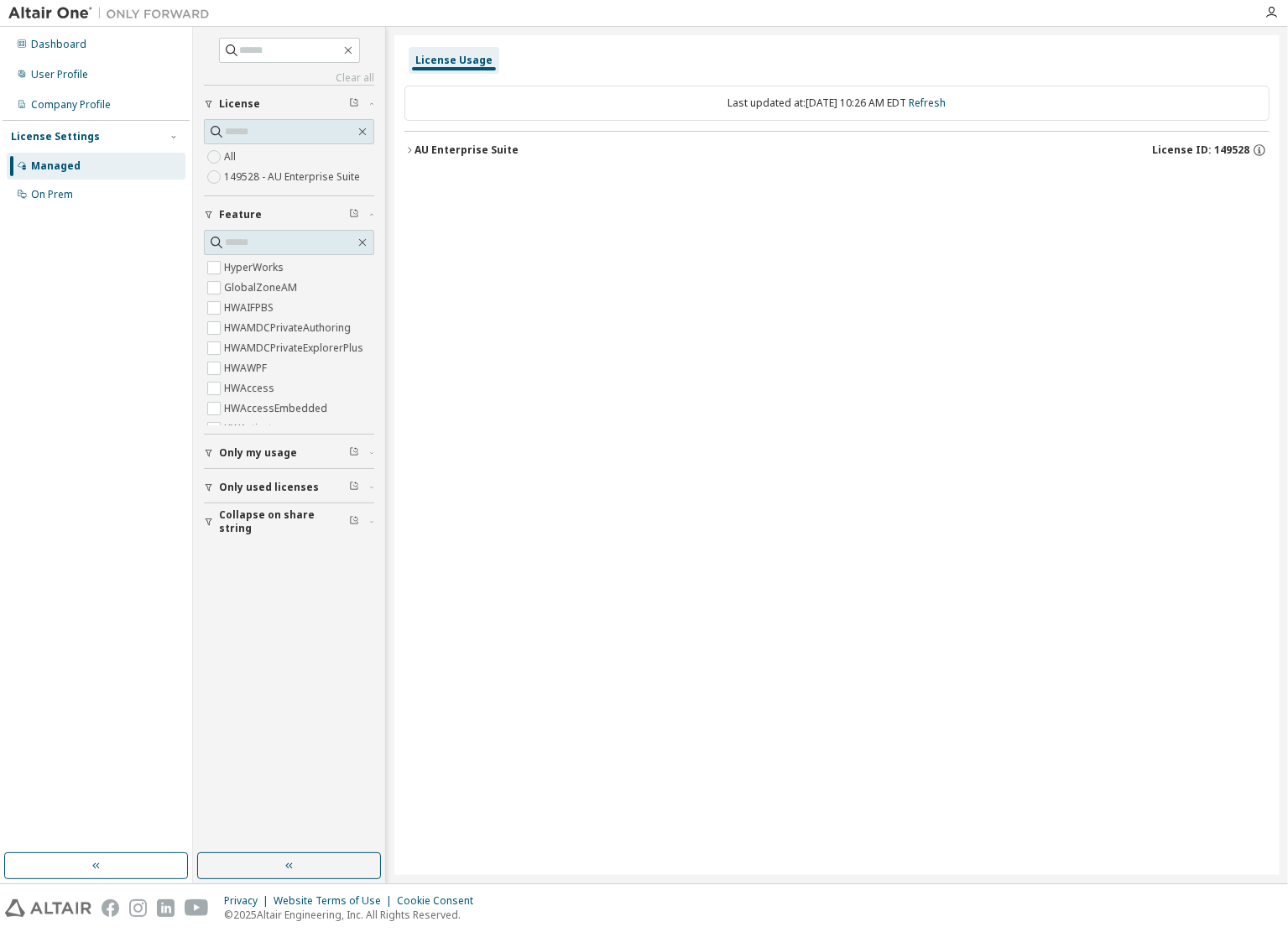
click at [206, 210] on icon "button" at bounding box center [209, 214] width 10 height 10
click at [466, 135] on button "AU Enterprise Suite License ID: 149528" at bounding box center [837, 150] width 864 height 37
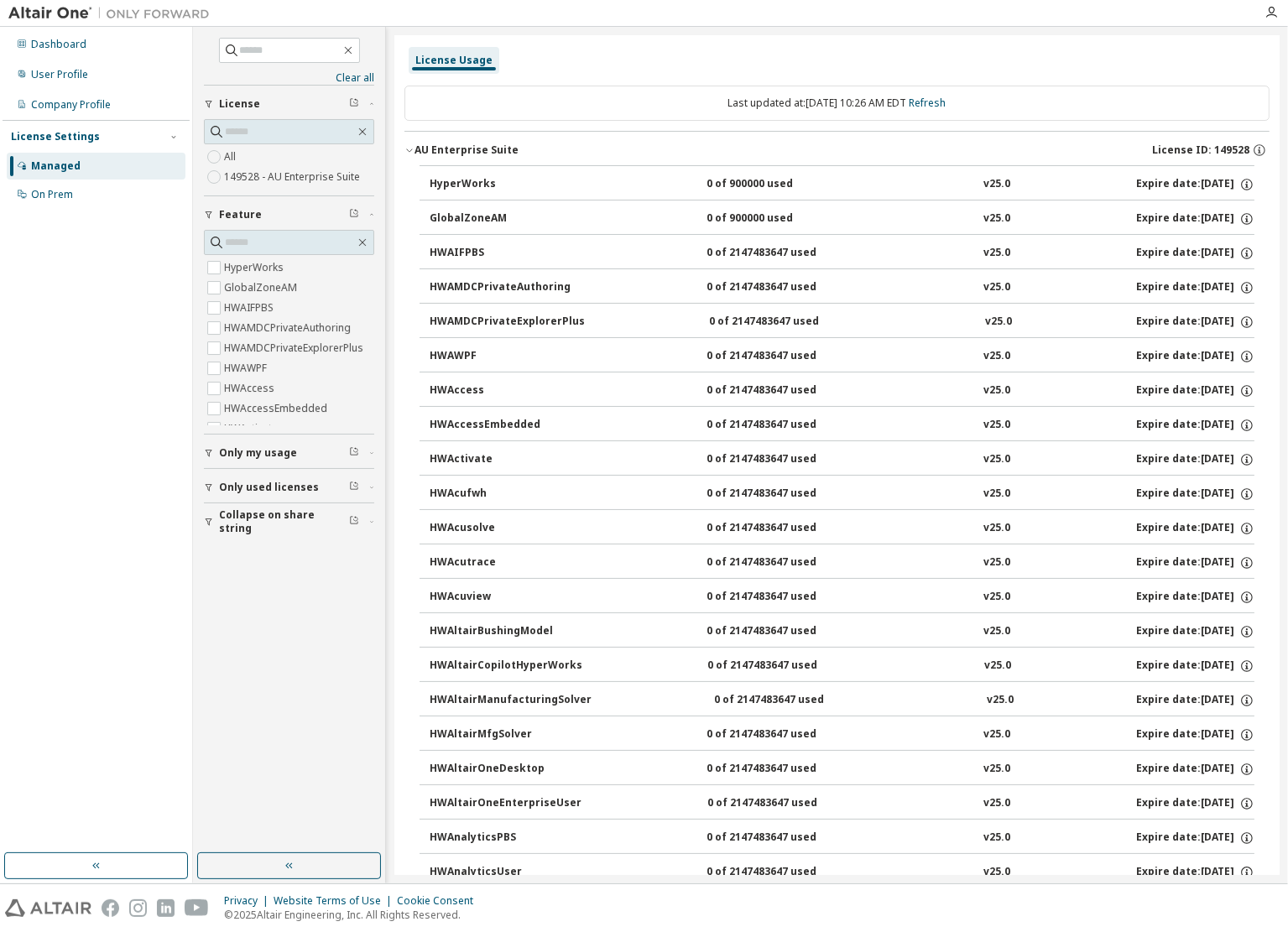
click at [463, 143] on div "AU Enterprise Suite" at bounding box center [466, 150] width 104 height 13
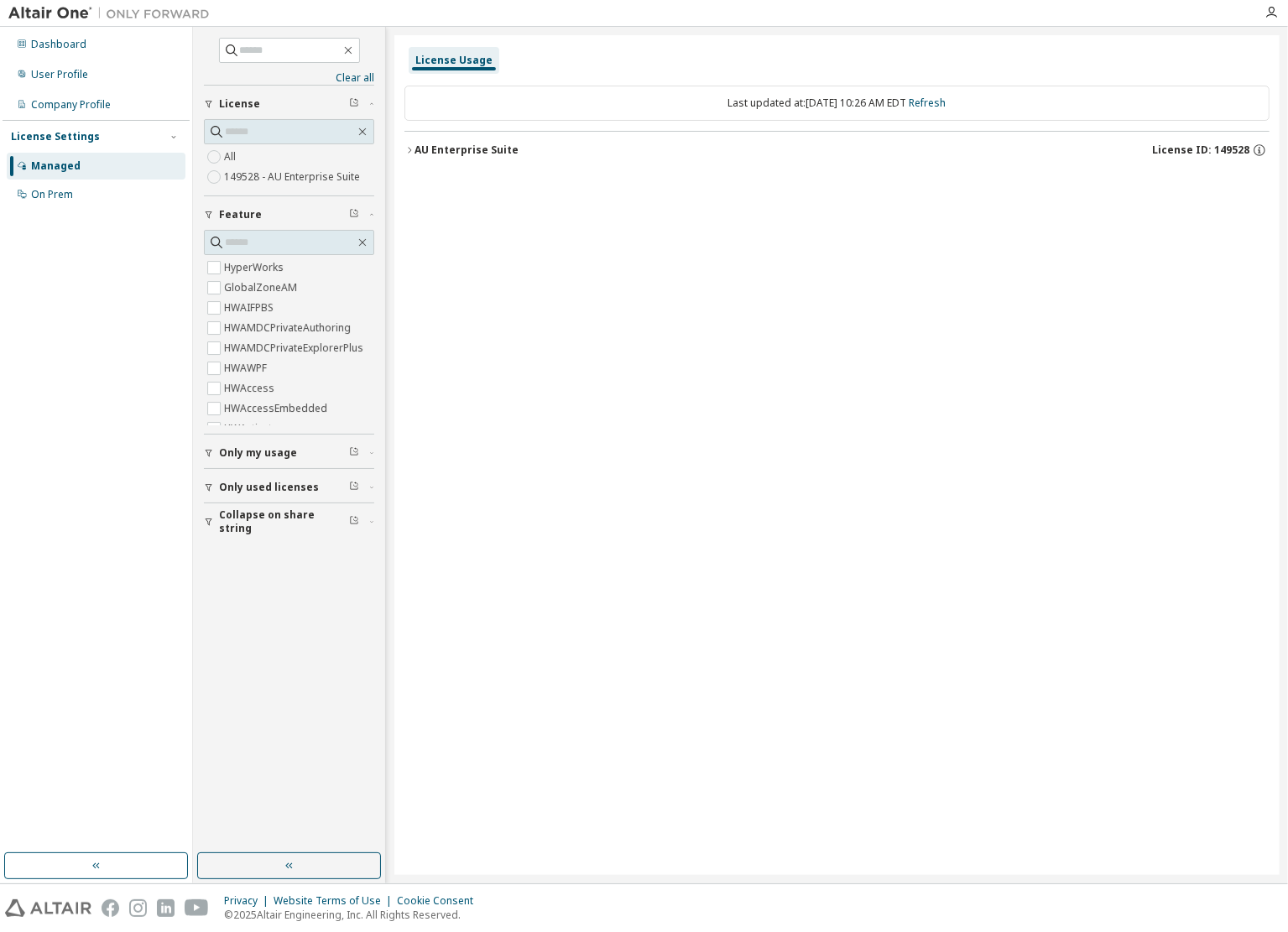
click at [463, 143] on div "AU Enterprise Suite" at bounding box center [466, 150] width 104 height 13
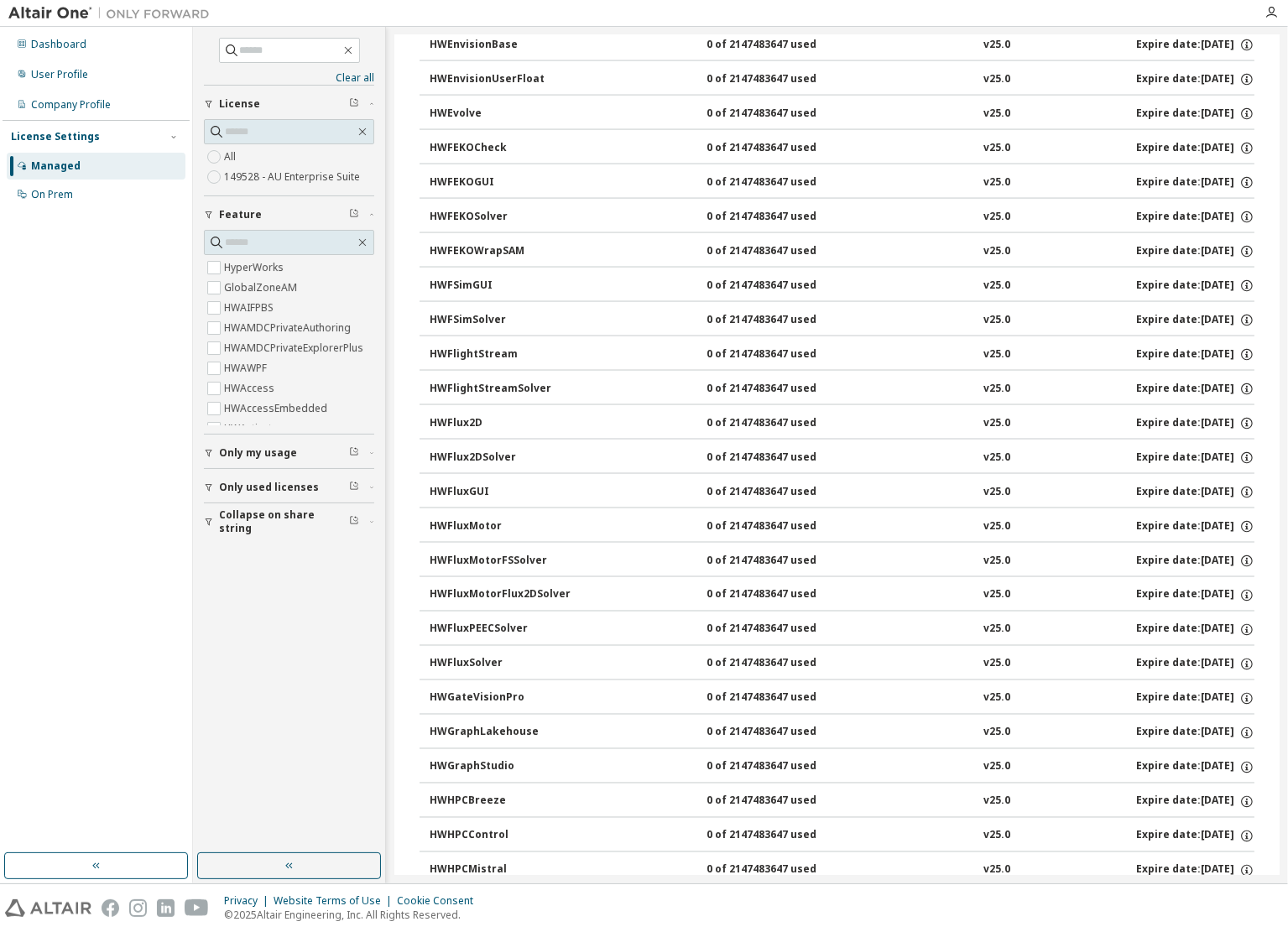
scroll to position [2602, 0]
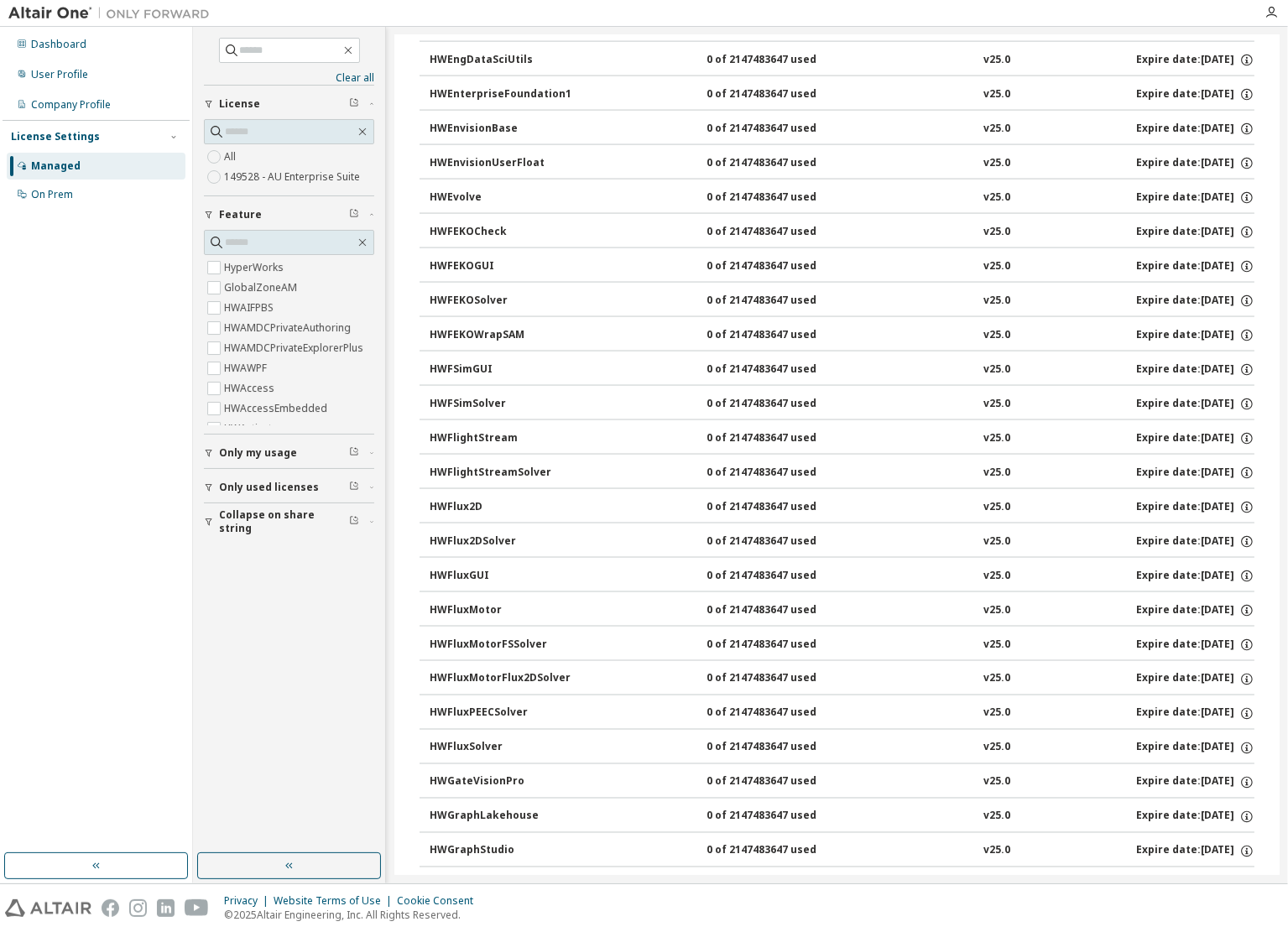
click at [505, 294] on div "HWFEKOSolver" at bounding box center [504, 302] width 151 height 15
click at [1239, 294] on icon "button" at bounding box center [1246, 302] width 15 height 15
click at [1004, 294] on div "HWFEKOSolver 0 of 2147483647 used v25.0 Expire date: [DATE]" at bounding box center [842, 302] width 825 height 15
click at [807, 294] on div "0 of 2147483647 used" at bounding box center [781, 302] width 151 height 15
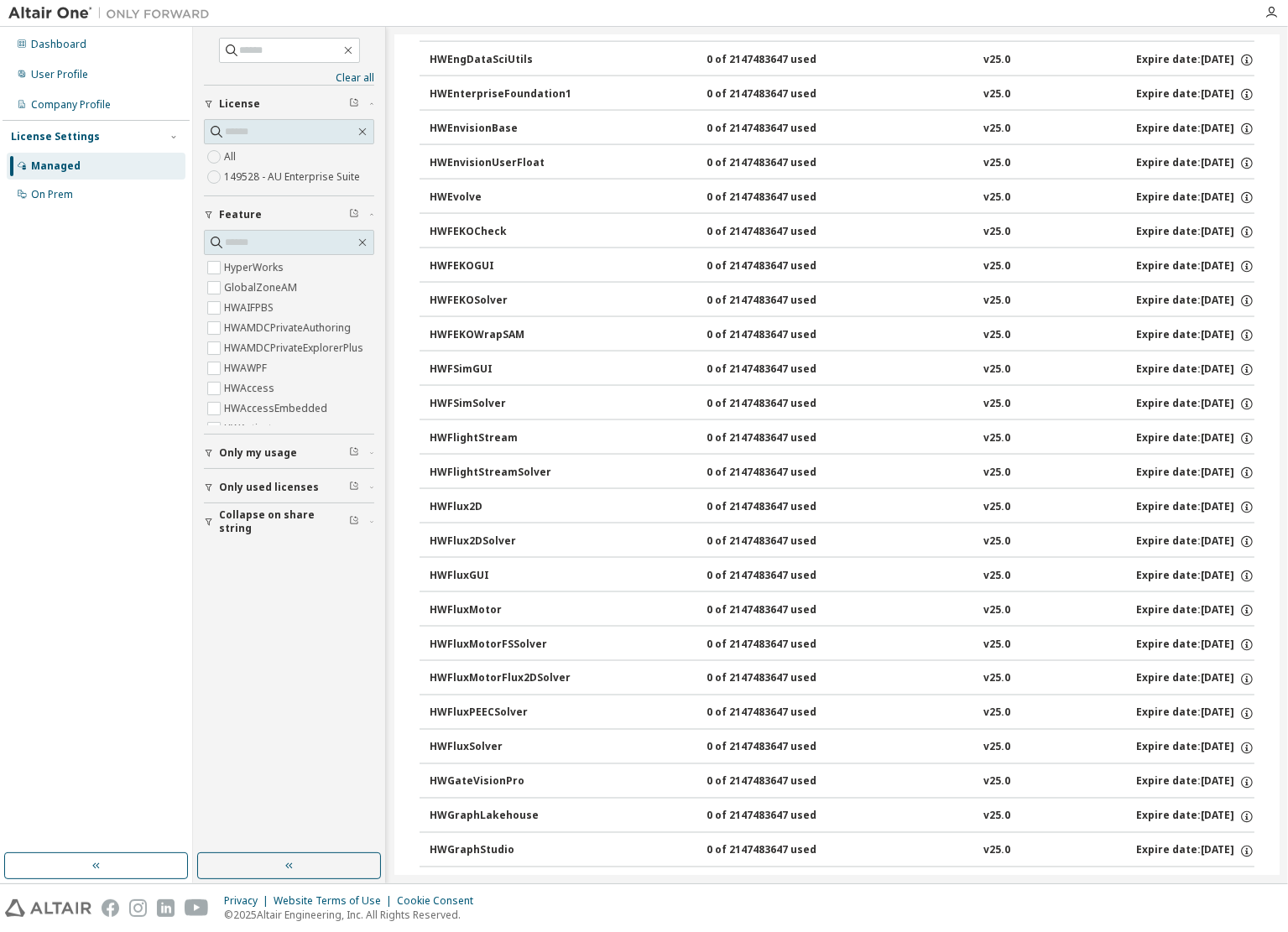
drag, startPoint x: 499, startPoint y: 284, endPoint x: 449, endPoint y: 284, distance: 50.0
click at [449, 294] on div "HWFEKOSolver" at bounding box center [504, 302] width 151 height 15
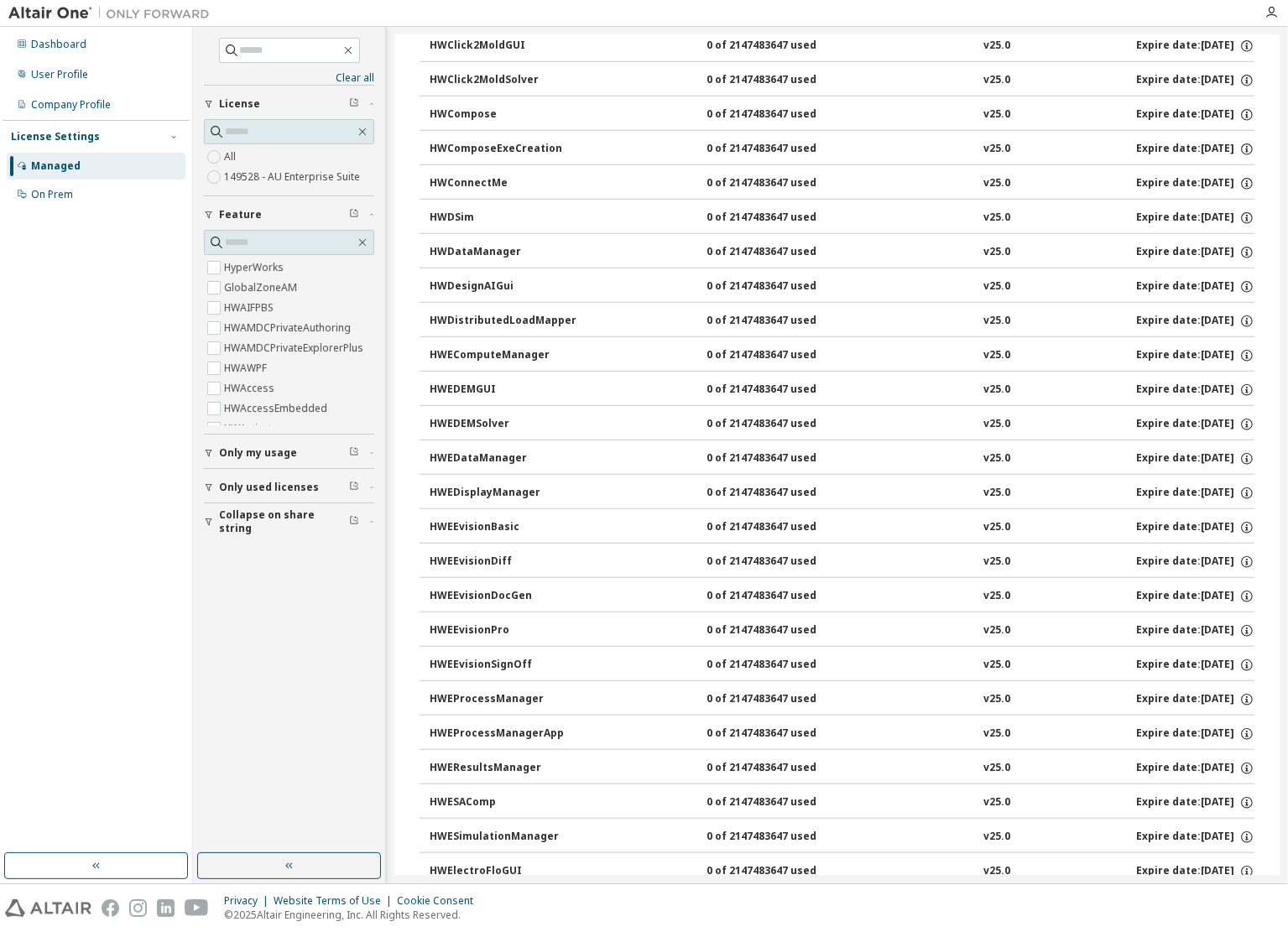
scroll to position [0, 0]
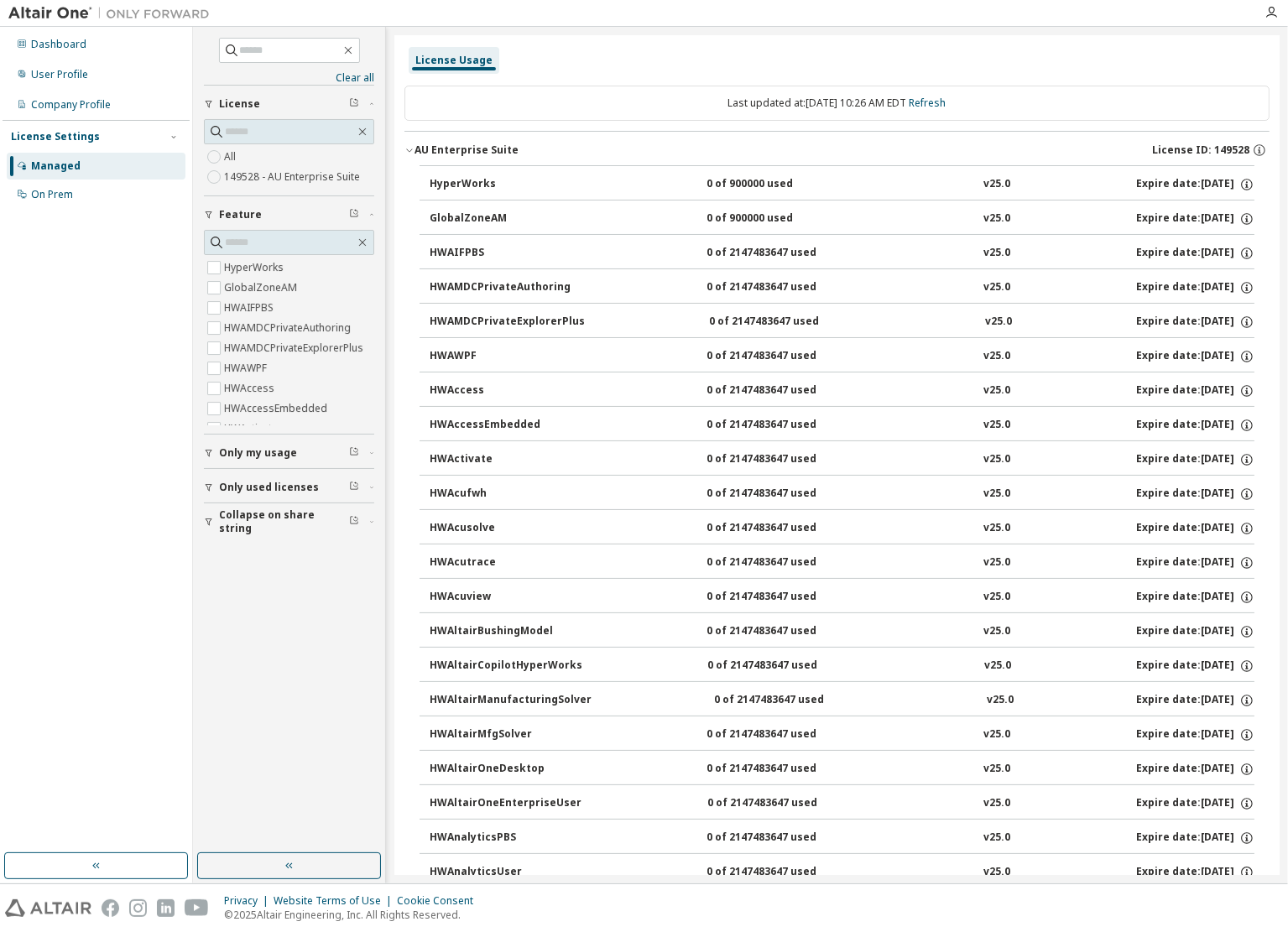
click at [543, 155] on div "AU Enterprise Suite License ID: 149528" at bounding box center [842, 150] width 855 height 15
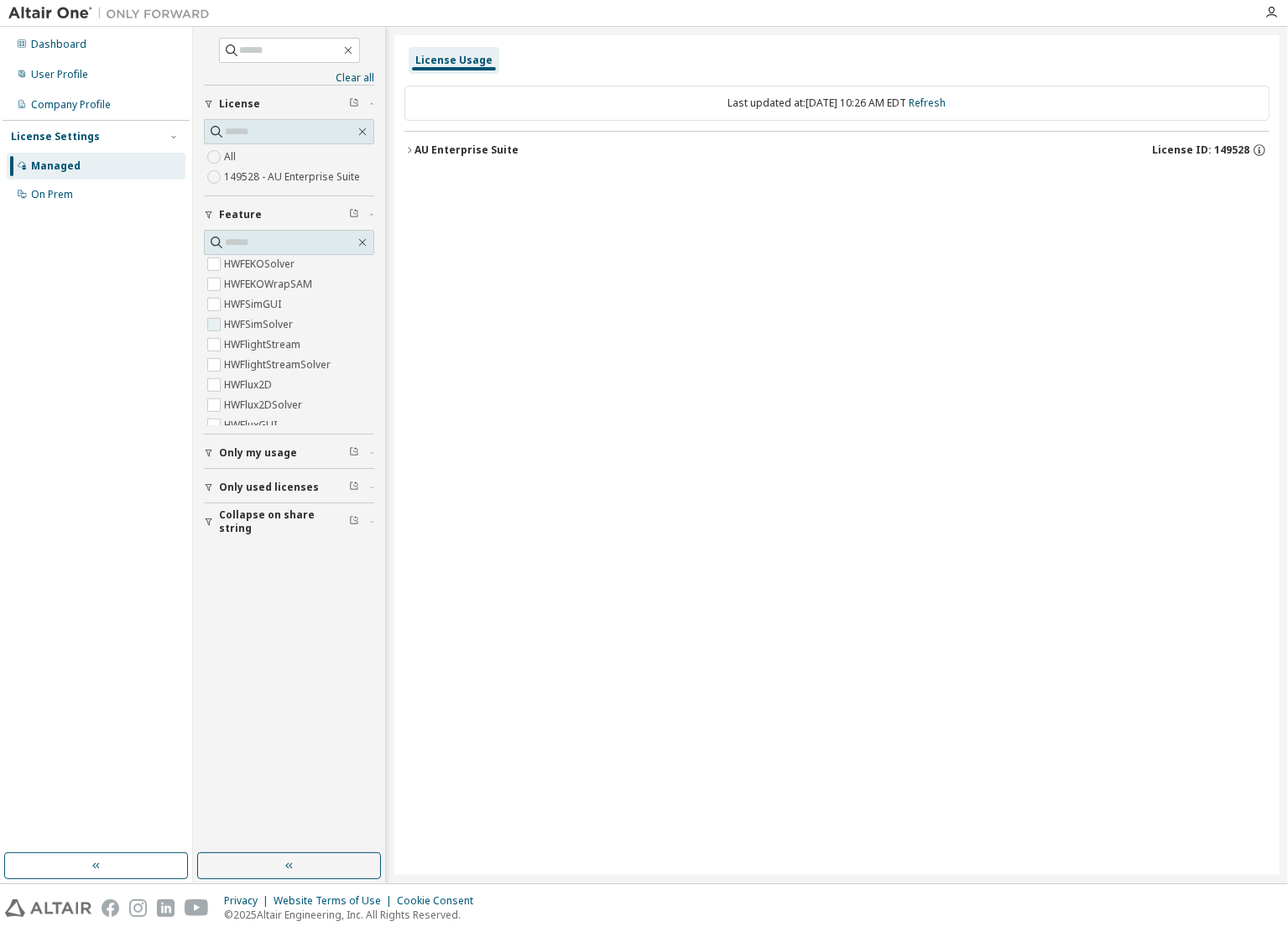
scroll to position [1510, 0]
click at [263, 348] on label "HWFEKOSolver" at bounding box center [261, 348] width 74 height 20
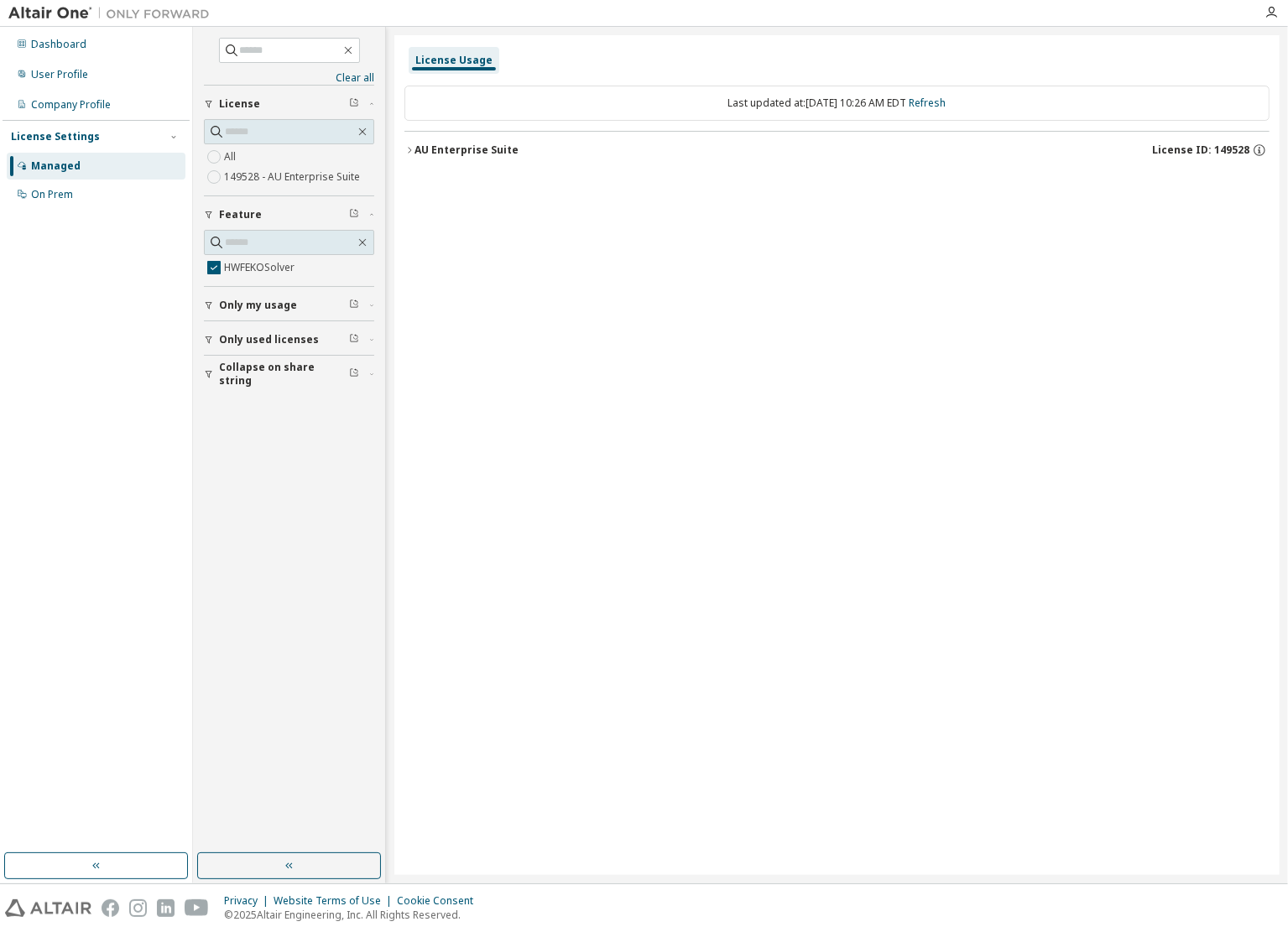
click at [510, 147] on div "AU Enterprise Suite" at bounding box center [466, 150] width 104 height 13
click at [1180, 180] on div "Expire date: [DATE]" at bounding box center [1194, 185] width 118 height 15
click at [1259, 147] on icon "button" at bounding box center [1260, 148] width 2 height 2
click at [1251, 208] on icon at bounding box center [1249, 209] width 9 height 11
click at [977, 338] on div "License Usage Last updated at: [DATE] 10:26 AM EDT Refresh AU Enterprise Suite …" at bounding box center [837, 455] width 885 height 840
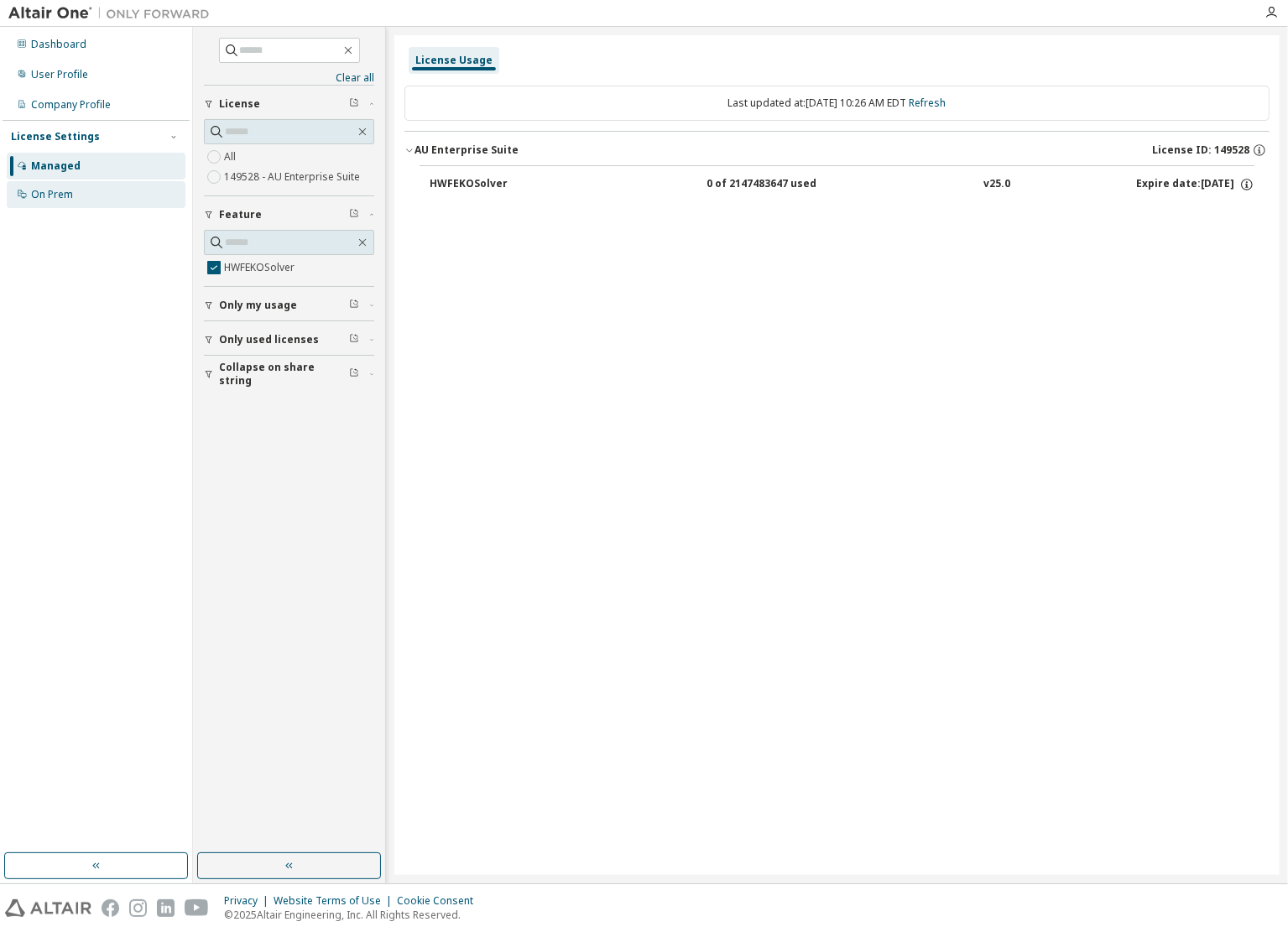
click at [67, 197] on div "On Prem" at bounding box center [52, 194] width 42 height 13
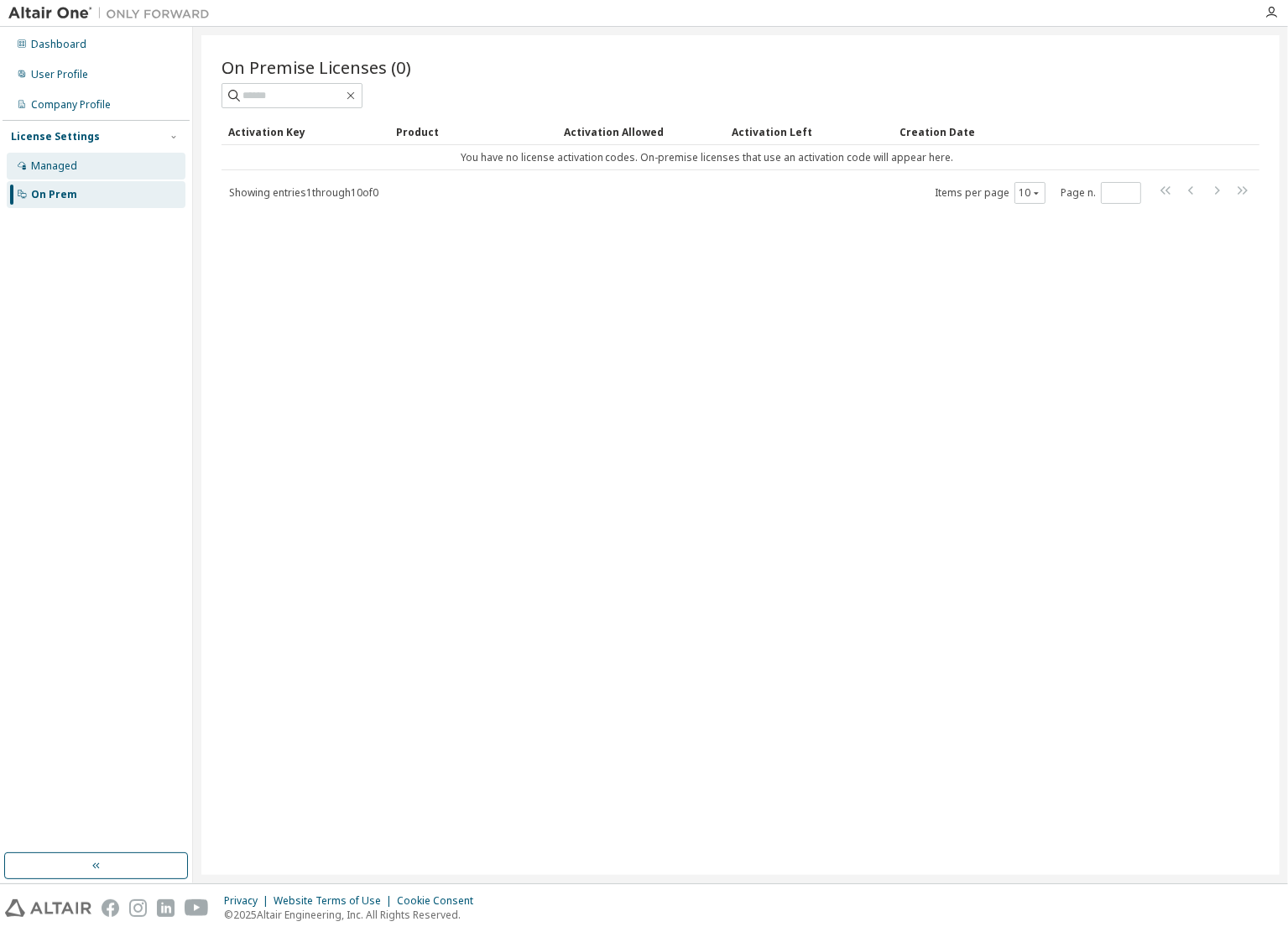
click at [87, 164] on div "Managed" at bounding box center [96, 166] width 179 height 27
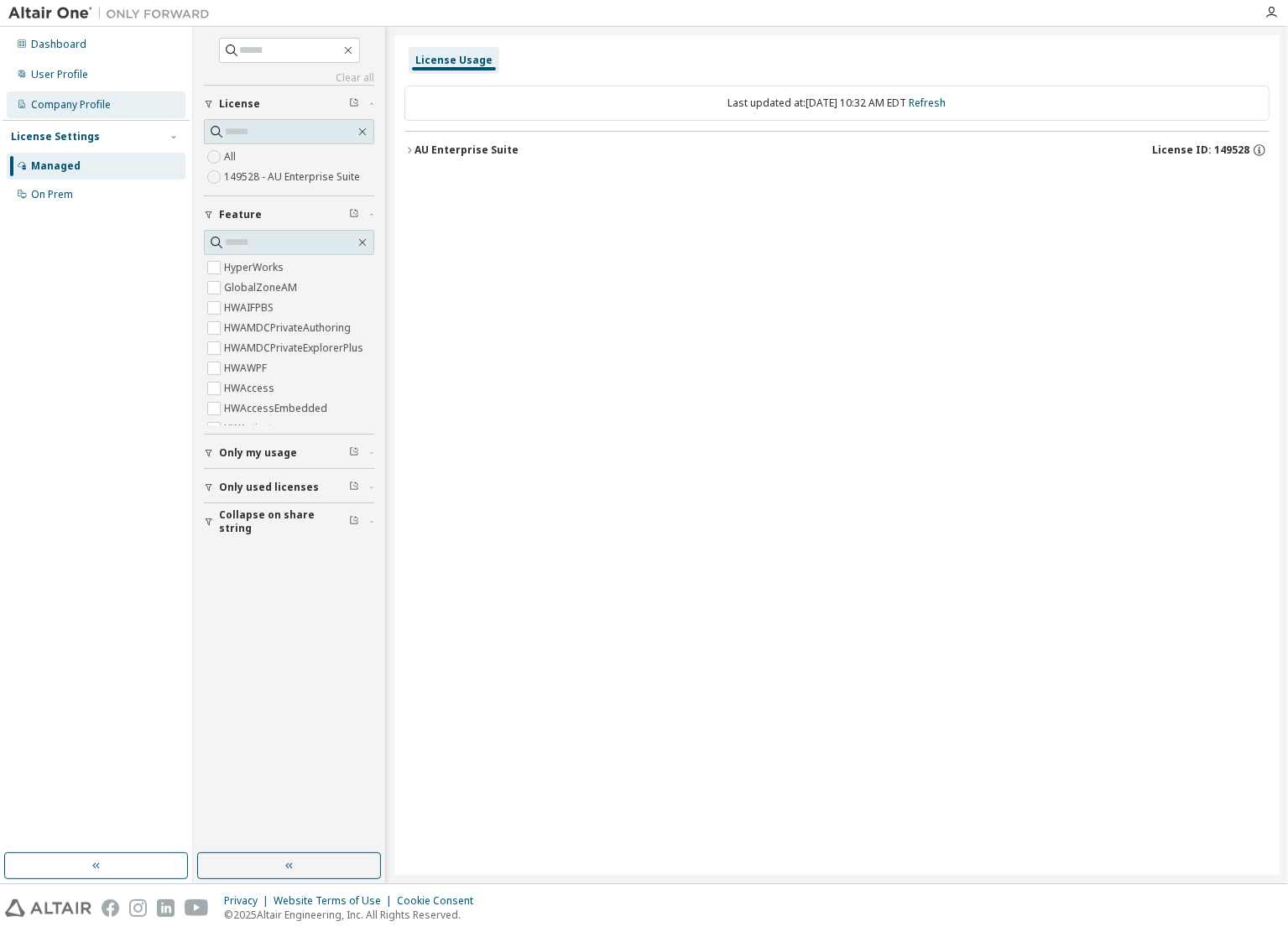
click at [91, 101] on div "Company Profile" at bounding box center [71, 105] width 80 height 13
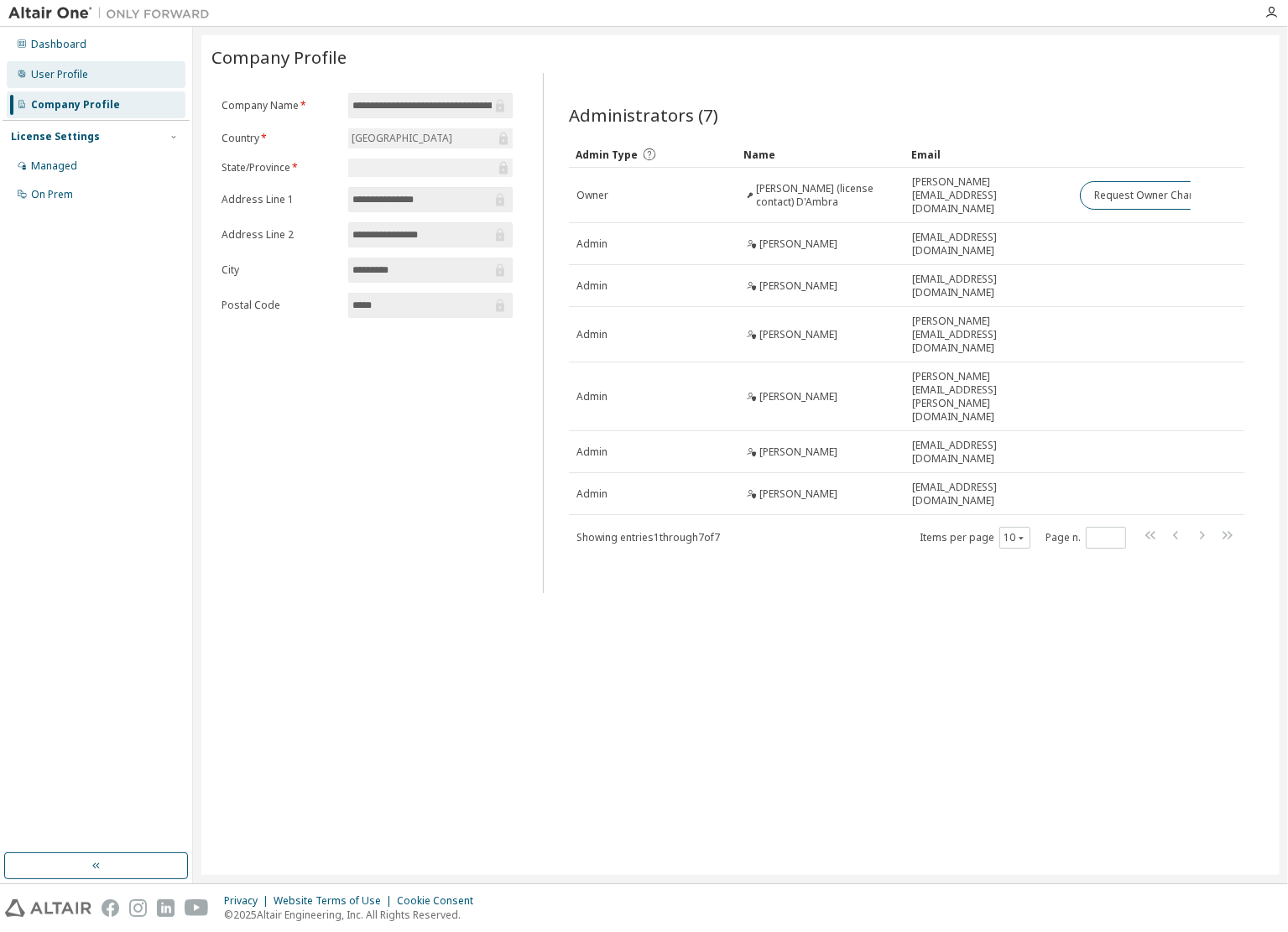
click at [83, 78] on div "User Profile" at bounding box center [60, 75] width 57 height 13
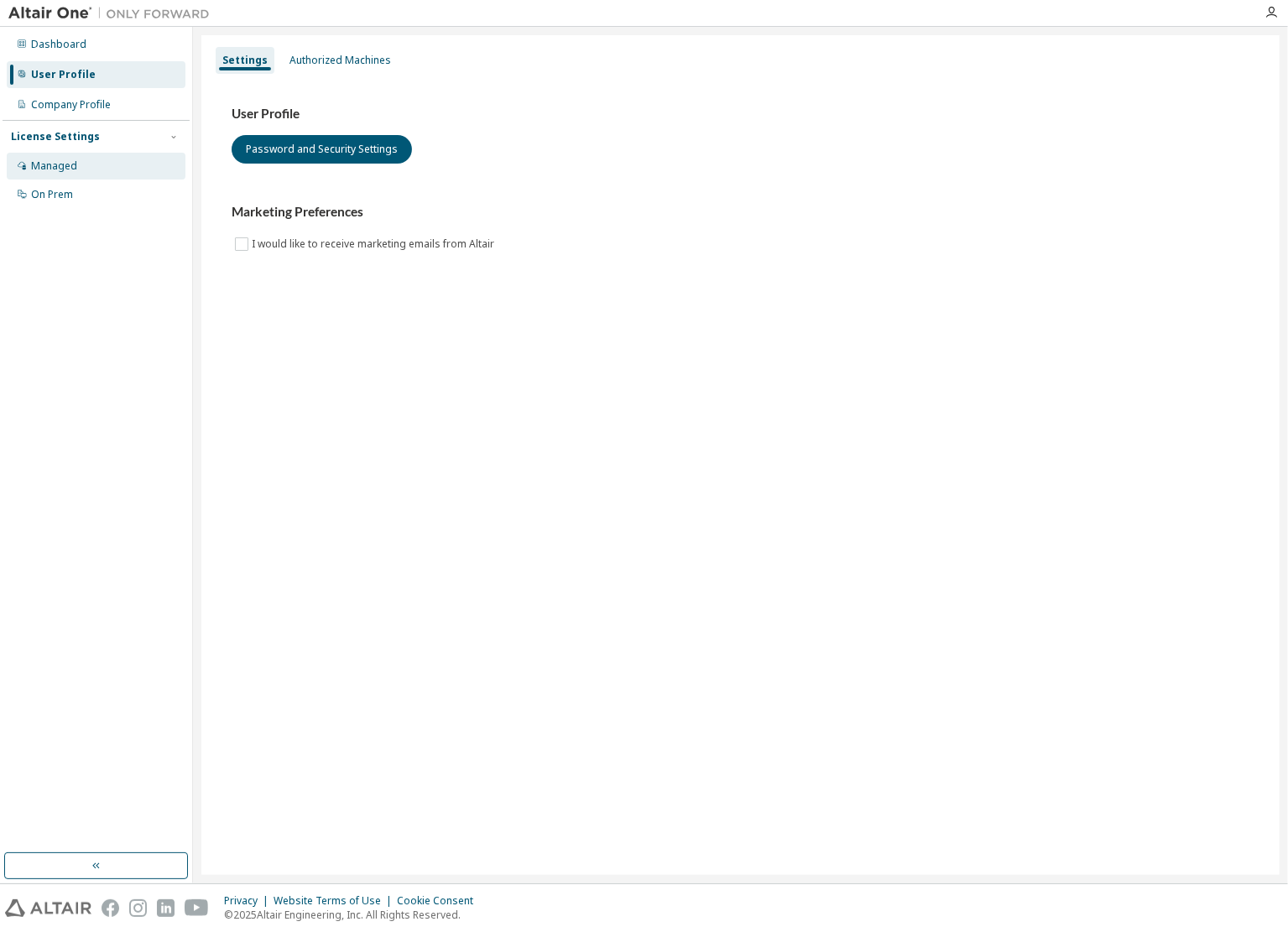
click at [115, 167] on div "Managed" at bounding box center [96, 166] width 179 height 27
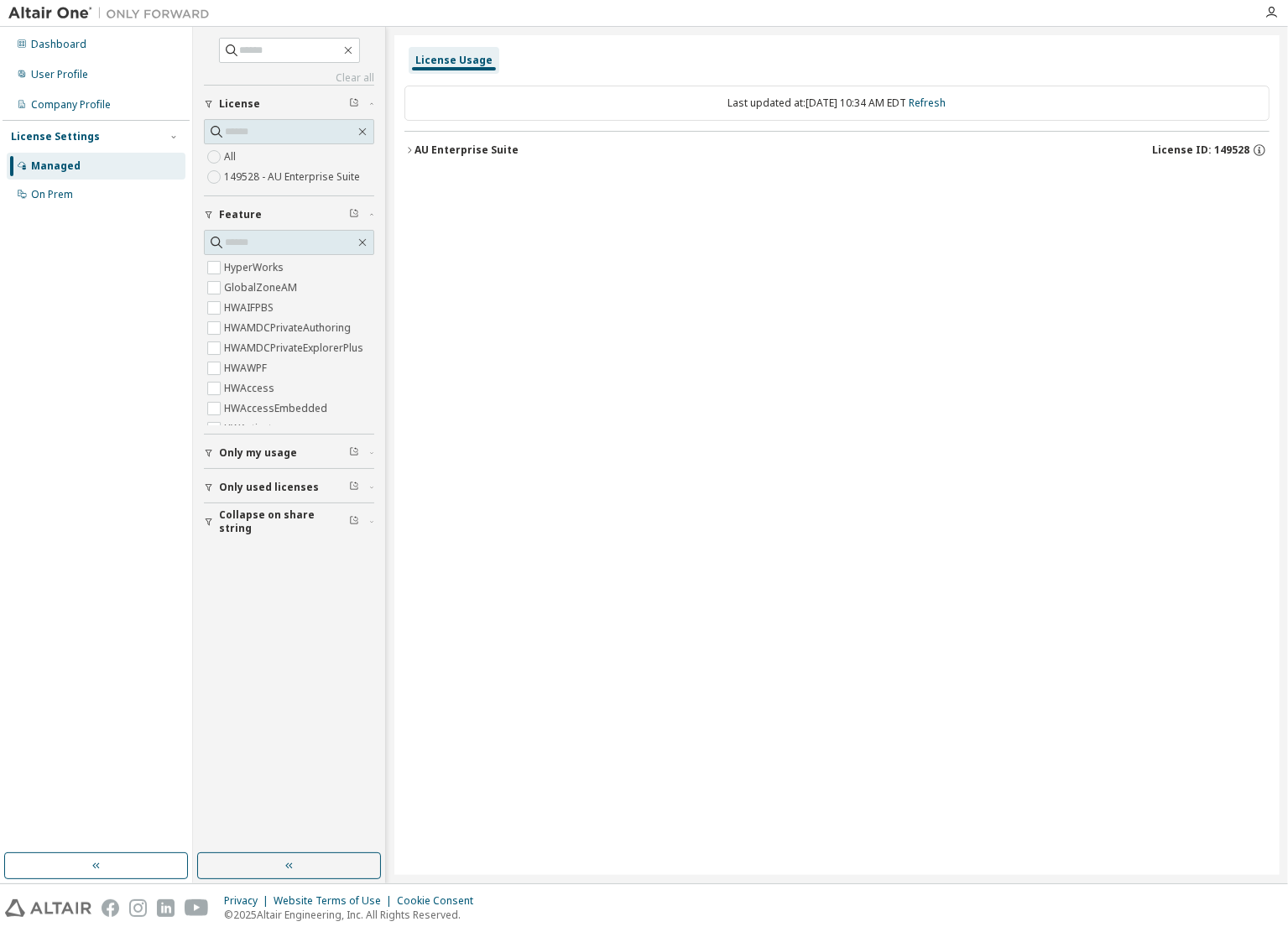
click at [277, 172] on label "149528 - AU Enterprise Suite" at bounding box center [293, 176] width 139 height 20
click at [481, 144] on div "AU Enterprise Suite" at bounding box center [466, 150] width 104 height 13
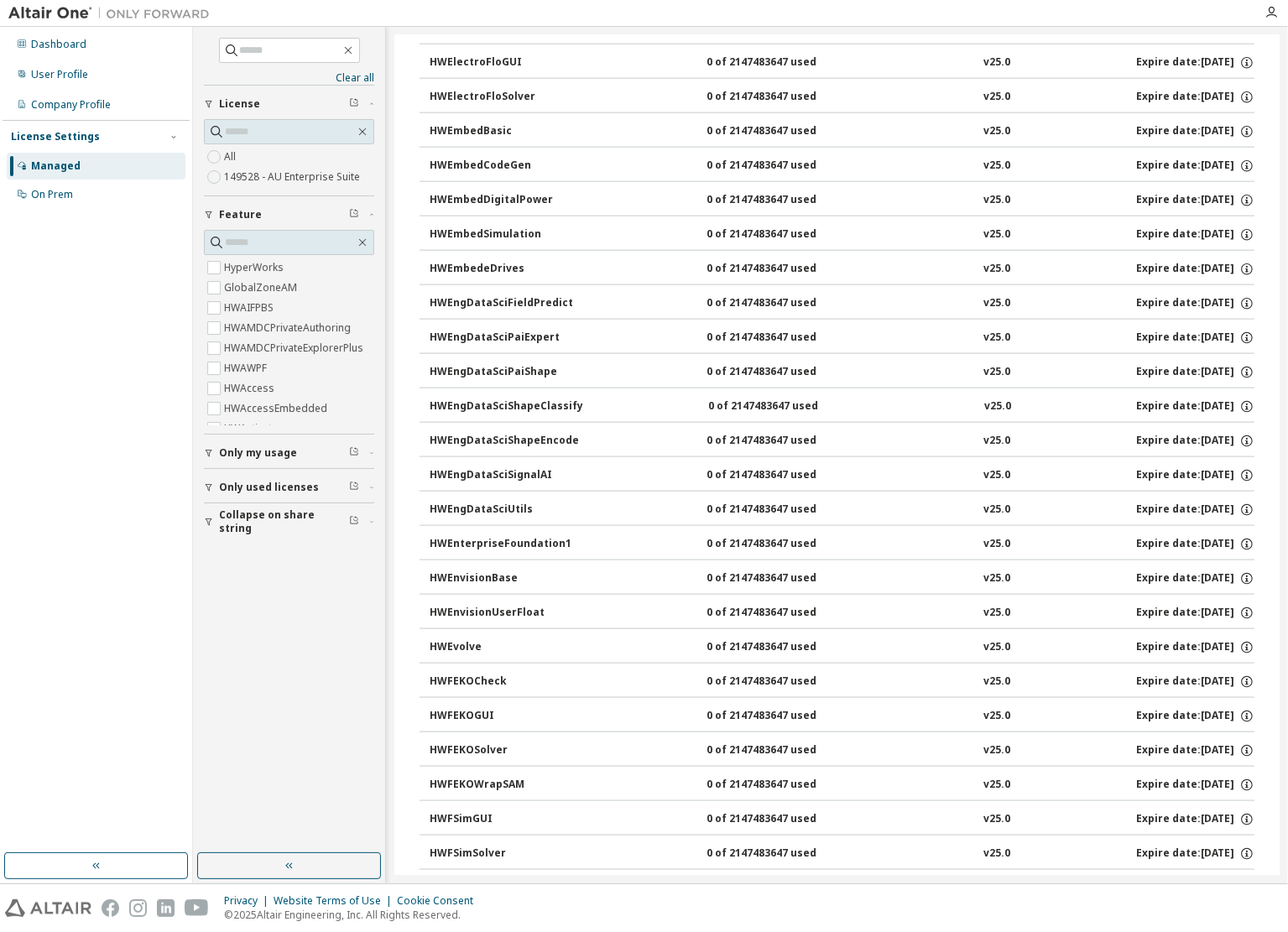
scroll to position [2349, 0]
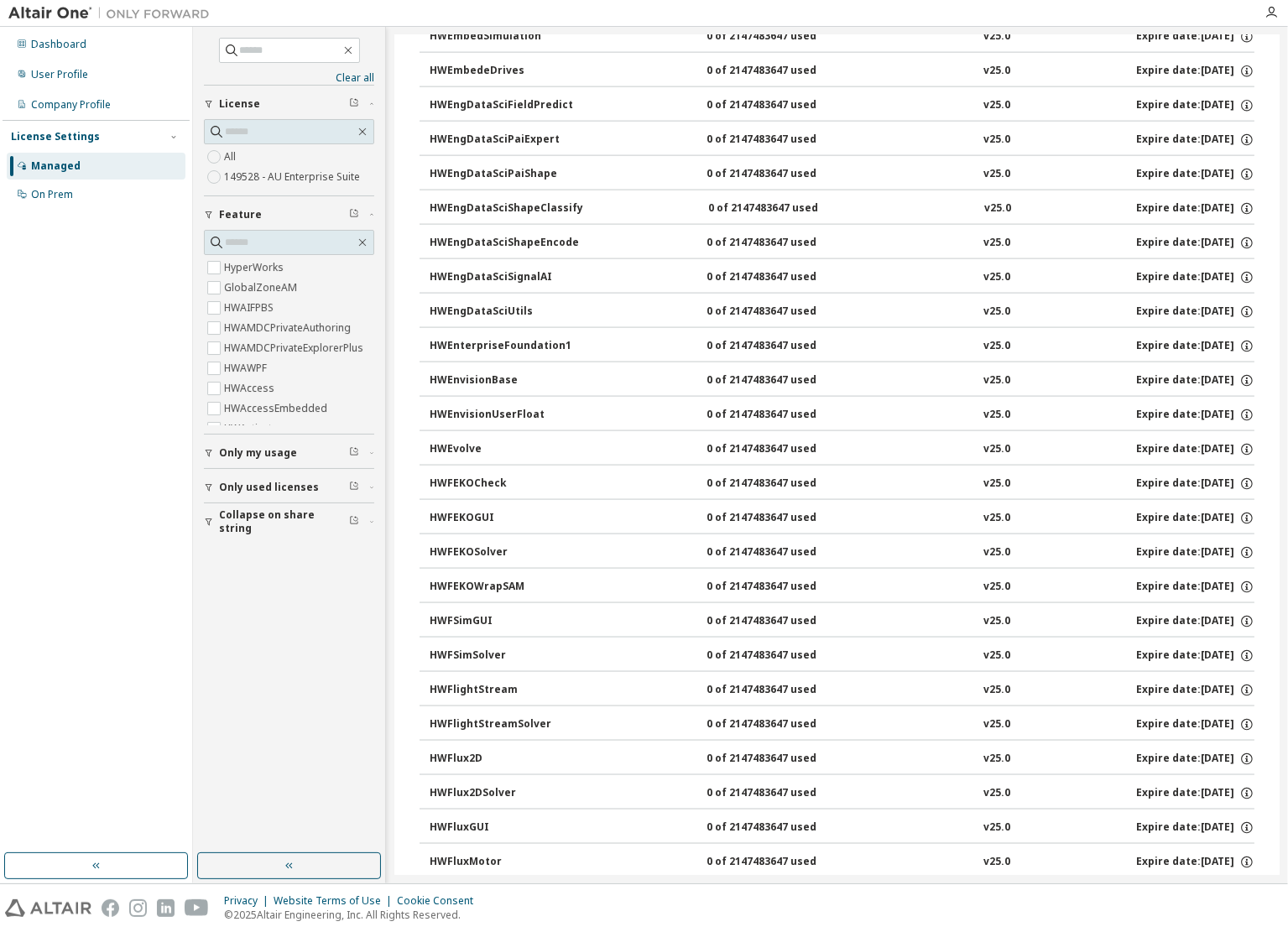
click at [504, 545] on div "HWFEKOSolver" at bounding box center [504, 553] width 151 height 15
click at [499, 500] on button "HWFEKOGUI 0 of 2147483647 used v25.0 Expire date: [DATE]" at bounding box center [842, 518] width 825 height 37
